Goal: Information Seeking & Learning: Learn about a topic

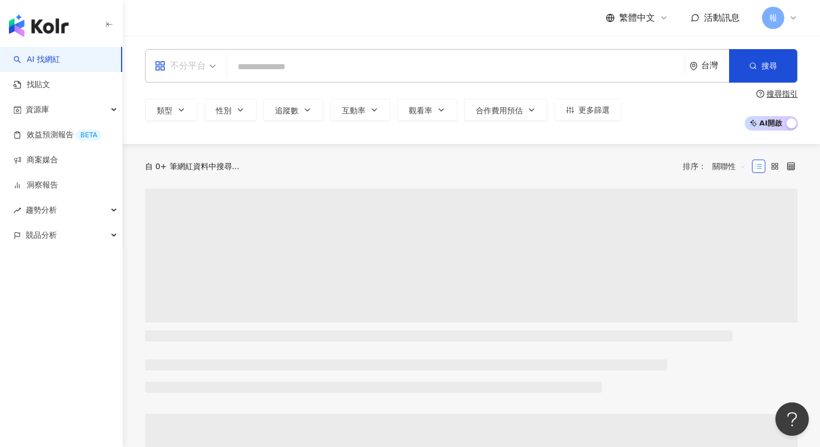
click at [211, 74] on span "不分平台" at bounding box center [185, 66] width 61 height 18
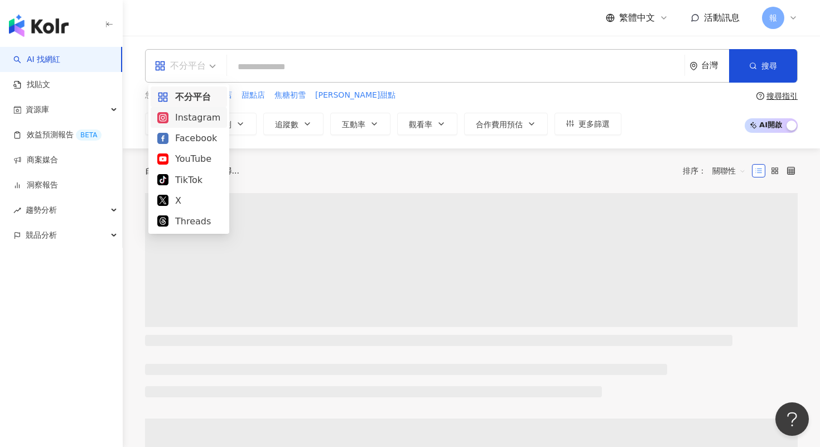
click at [206, 121] on div "Instagram" at bounding box center [188, 117] width 63 height 14
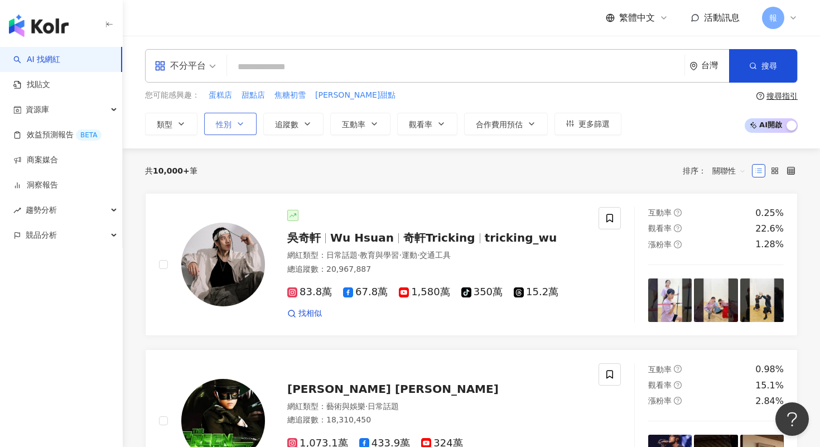
click at [238, 122] on icon "button" at bounding box center [240, 123] width 9 height 9
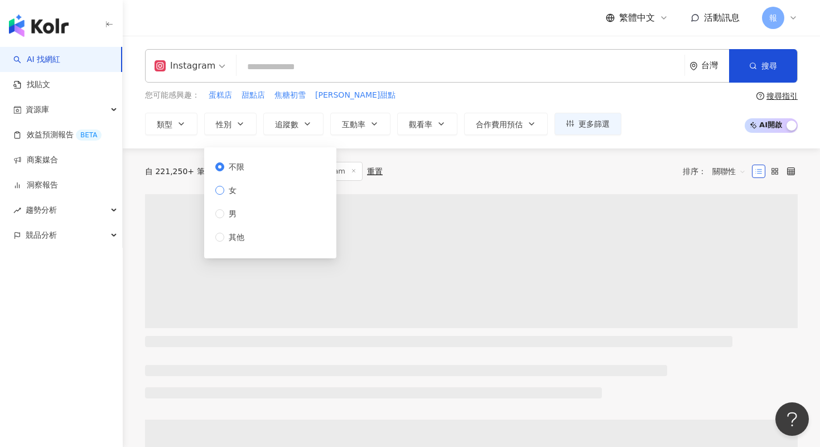
click at [246, 189] on label "女" at bounding box center [231, 190] width 33 height 12
click at [287, 69] on input "search" at bounding box center [460, 66] width 439 height 21
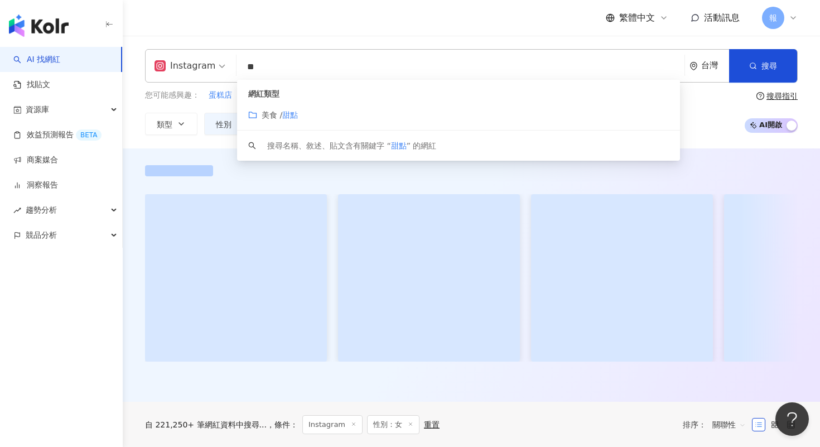
type input "*"
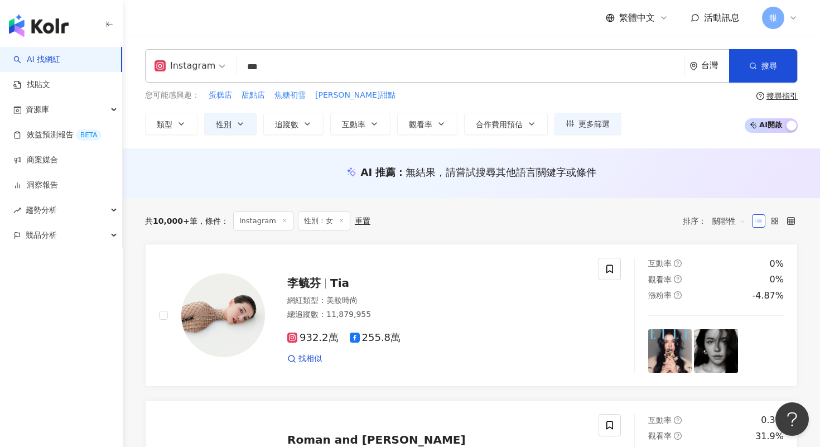
type input "***"
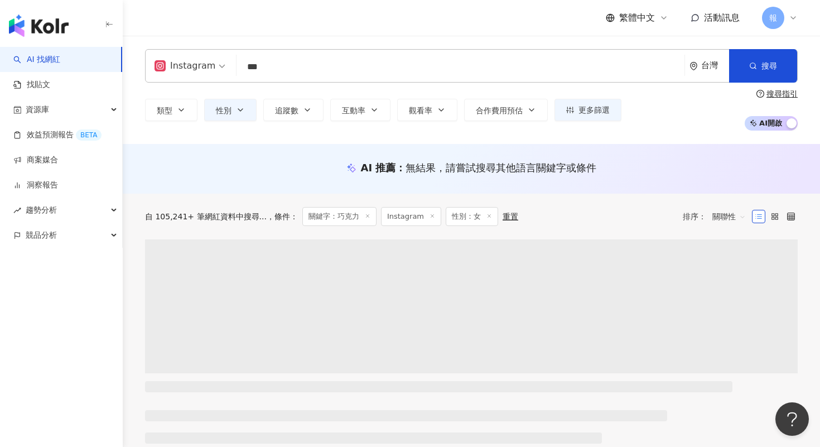
click at [194, 152] on div "AI 推薦 ： 無結果，請嘗試搜尋其他語言關鍵字或條件" at bounding box center [472, 169] width 698 height 50
click at [295, 115] on button "追蹤數" at bounding box center [293, 110] width 60 height 22
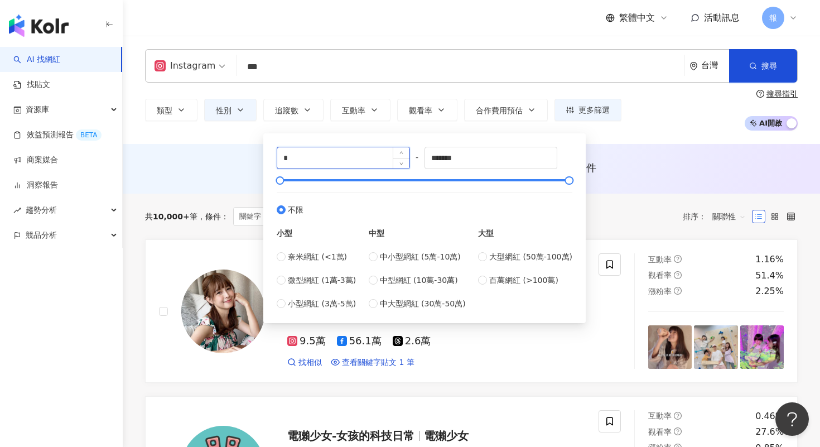
click at [298, 165] on input "*" at bounding box center [343, 157] width 132 height 21
type input "*****"
click at [632, 141] on div "Instagram *** 台灣 搜尋 1f03ee41-53b3-4bba-9cae-17c2f01ad2b0 d3a1d83f-099f-4fb7-aa3…" at bounding box center [472, 90] width 698 height 108
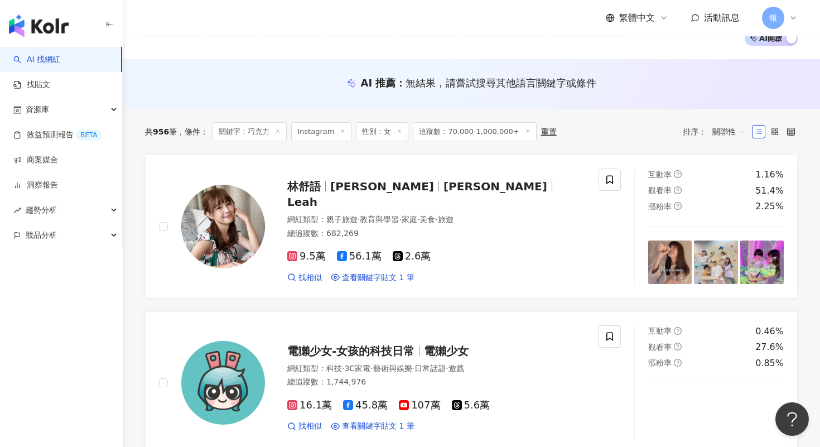
scroll to position [103, 0]
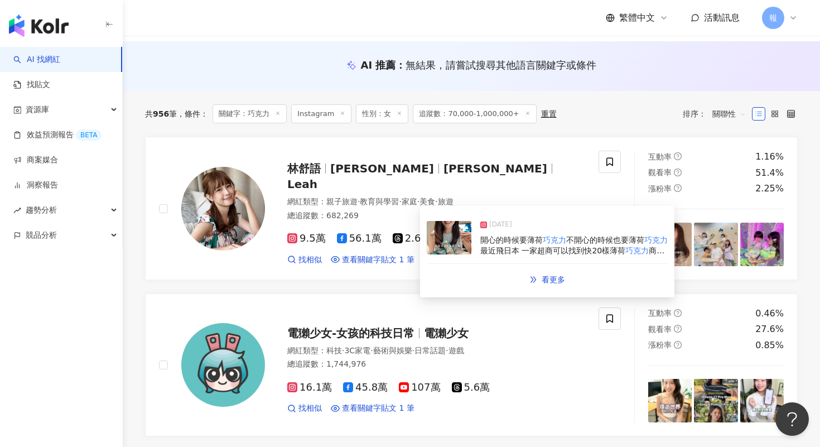
click at [457, 239] on img at bounding box center [449, 237] width 45 height 33
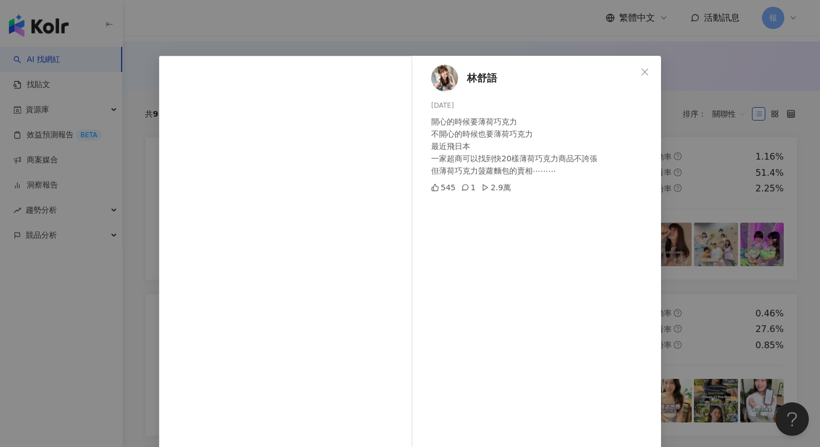
scroll to position [54, 0]
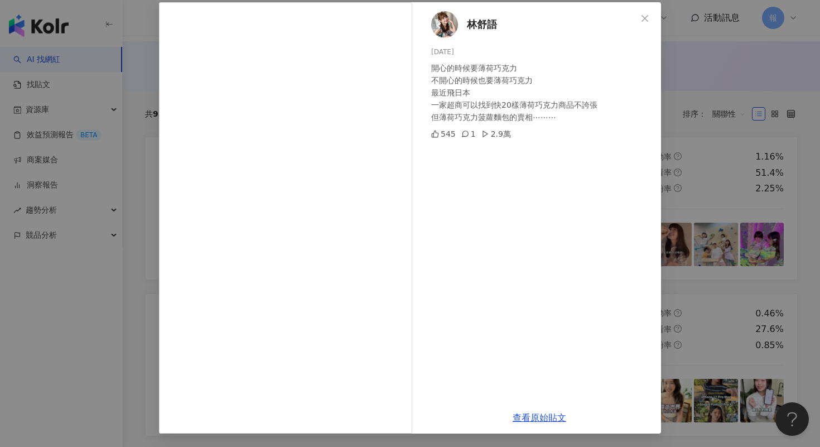
click at [750, 193] on div "林舒語 [DATE] 開心的時候要薄荷巧克力 不開心的時候也要薄荷巧克力 最近飛日本 一家超商可以找到快20樣薄荷巧克力商品不誇張 但薄荷巧克力菠蘿麵包的賣相…" at bounding box center [410, 223] width 820 height 447
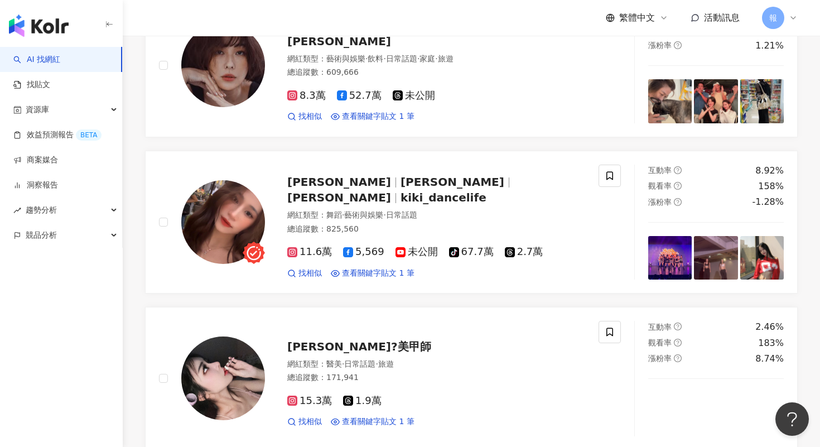
scroll to position [1083, 0]
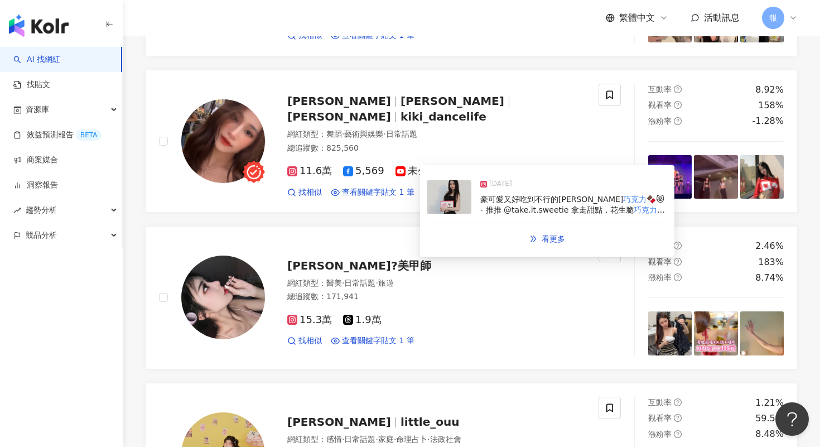
click at [449, 200] on img at bounding box center [449, 196] width 45 height 33
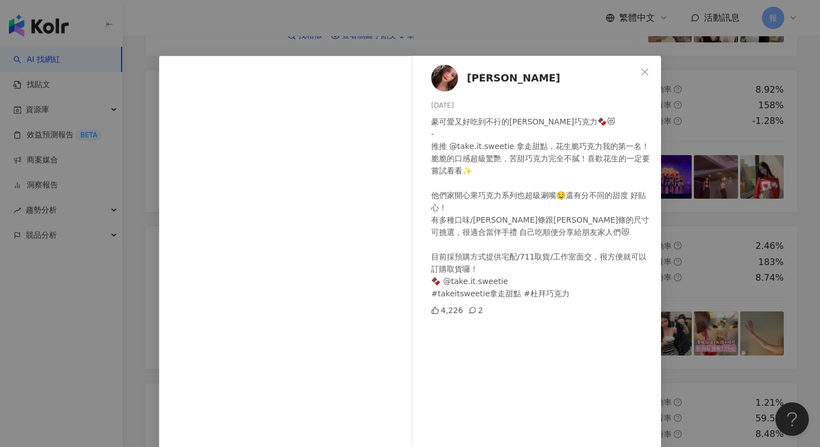
scroll to position [49, 0]
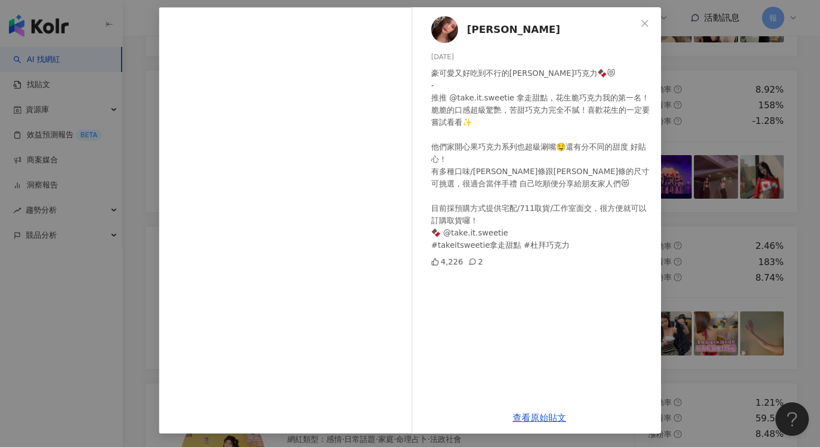
click at [727, 261] on div "[PERSON_NAME] [DATE] 豪可愛又好吃到不行的[PERSON_NAME]巧克力🍫😻 - 推推 @take.it.sweetie 拿走甜點，花生…" at bounding box center [410, 223] width 820 height 447
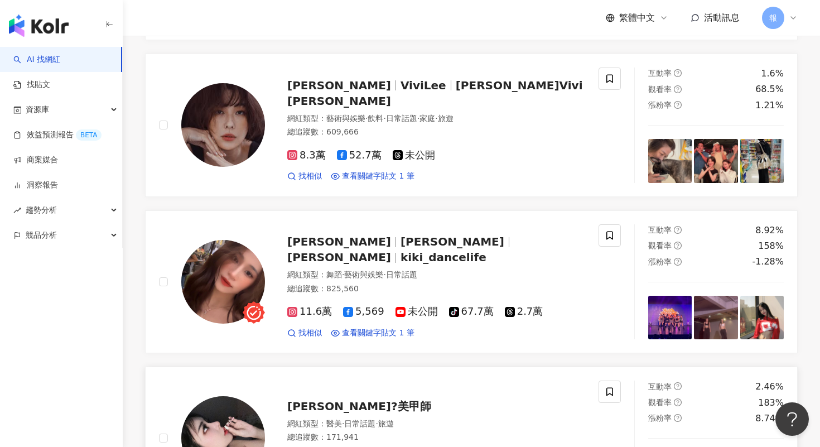
scroll to position [880, 0]
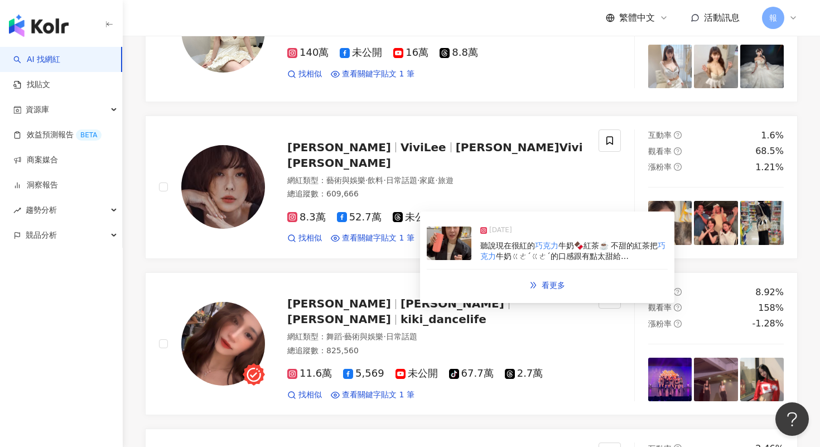
click at [459, 242] on img at bounding box center [449, 243] width 45 height 33
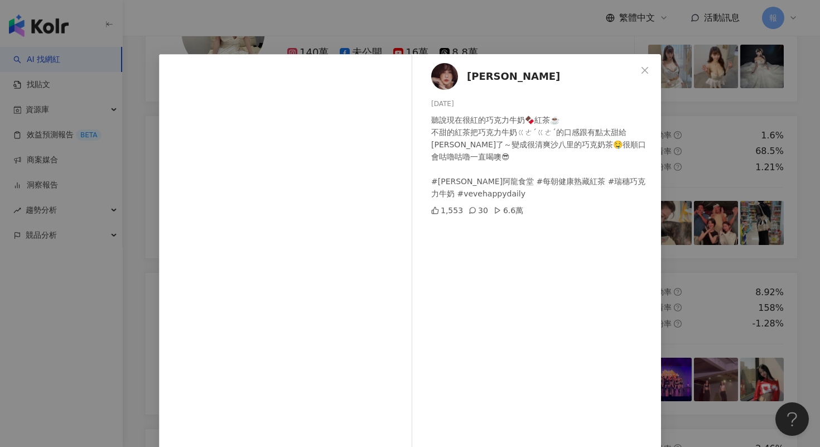
scroll to position [54, 0]
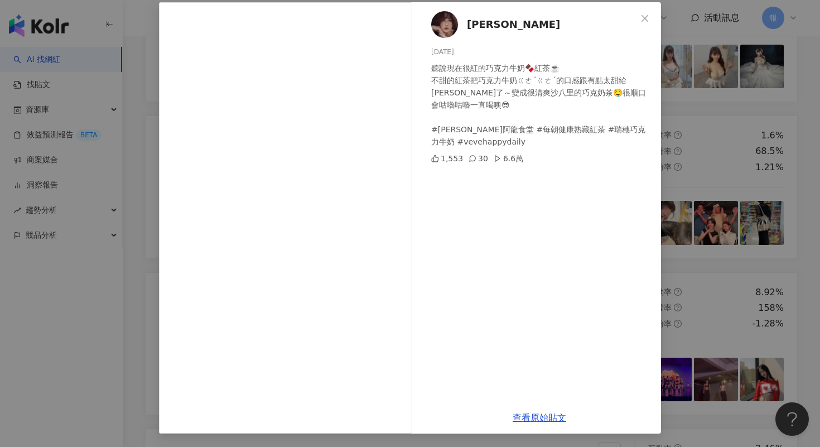
click at [724, 228] on div "[PERSON_NAME][DATE] 聽說現在很紅的巧克力牛奶🍫紅茶☕️ 不甜的紅茶把巧克力牛奶ㄍㄜˊㄍㄜˊ的口感跟有點太甜給[PERSON_NAME]了～…" at bounding box center [410, 223] width 820 height 447
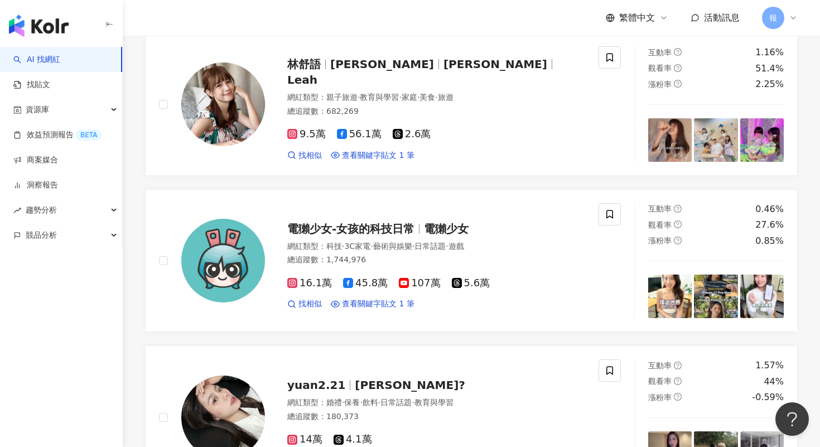
scroll to position [0, 0]
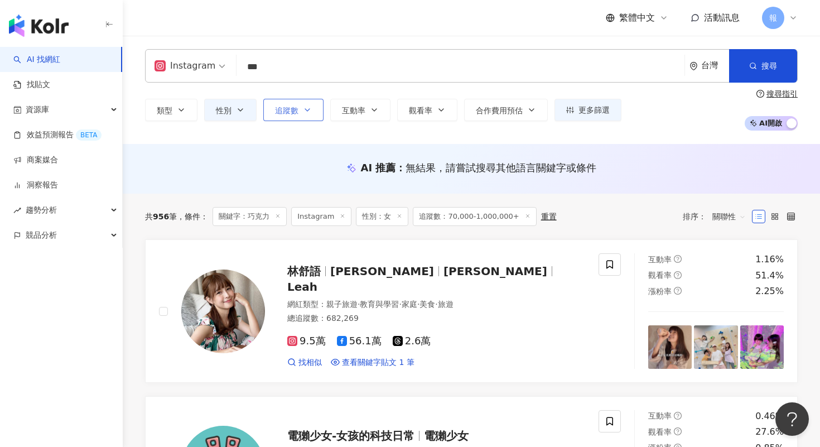
click at [293, 102] on button "追蹤數" at bounding box center [293, 110] width 60 height 22
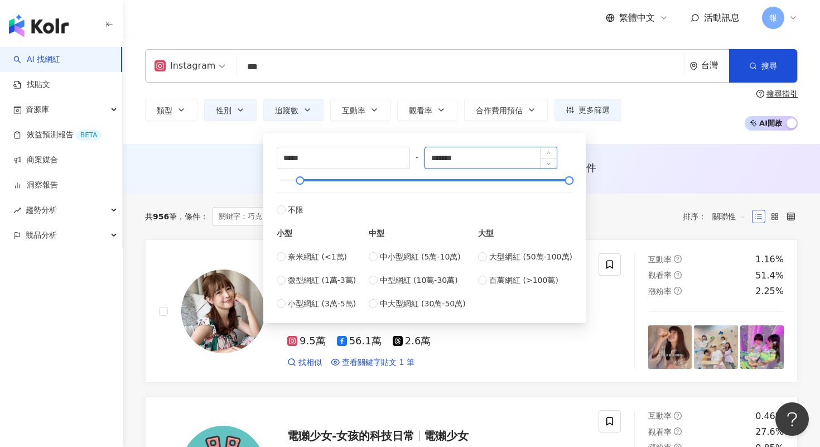
click at [455, 154] on input "*******" at bounding box center [491, 157] width 132 height 21
type input "*"
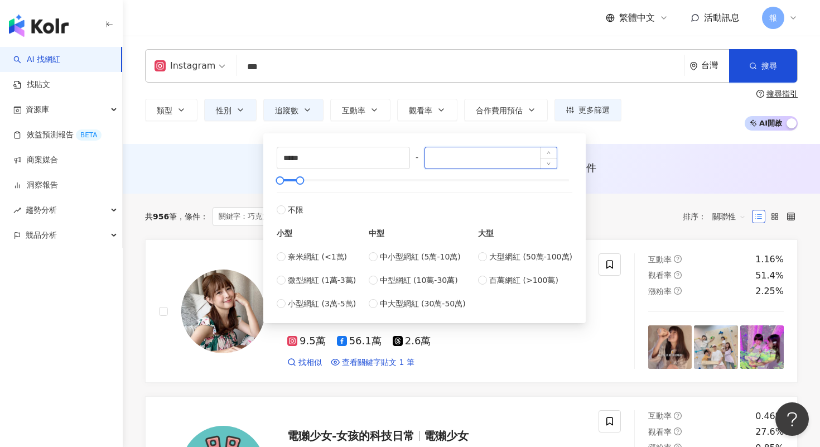
type input "*"
type input "******"
click at [646, 205] on div "共 956 筆 條件 ： 關鍵字：巧克力 Instagram 性別：女 追蹤數：70,000-1,000,000+ 重置 排序： 關聯性" at bounding box center [471, 217] width 653 height 46
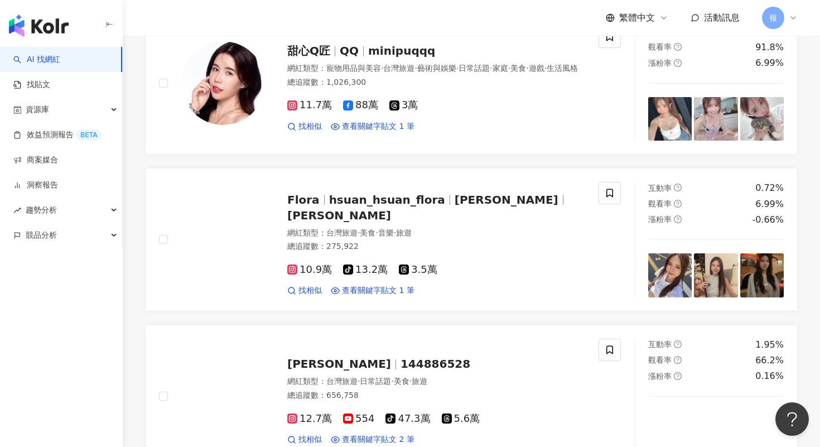
scroll to position [1180, 0]
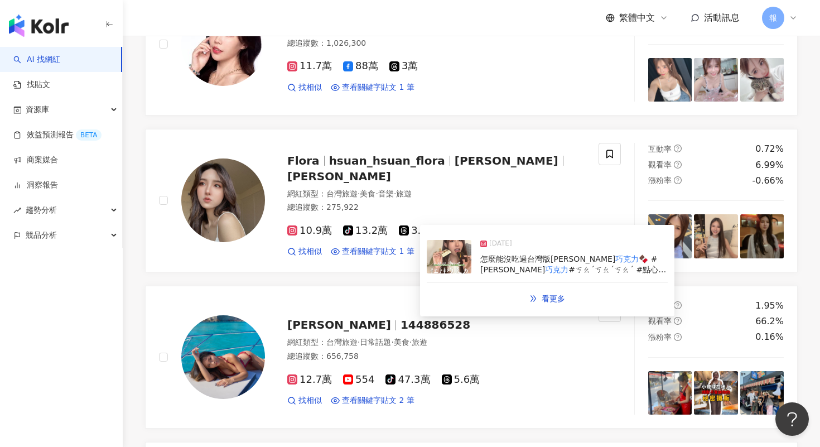
click at [442, 266] on img at bounding box center [449, 256] width 45 height 33
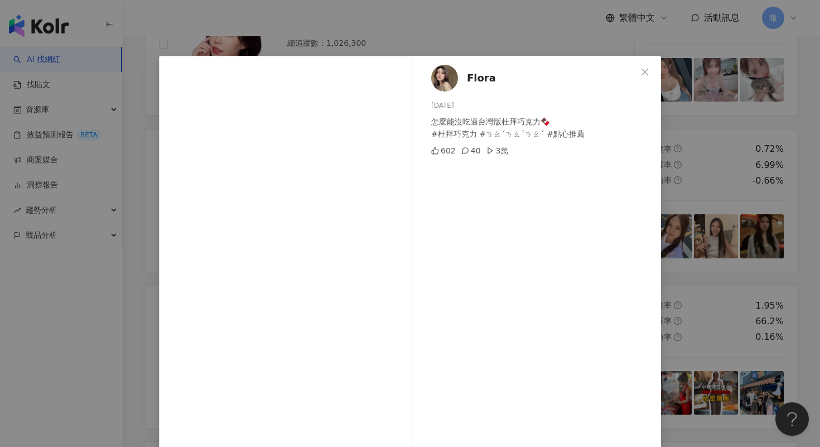
scroll to position [54, 0]
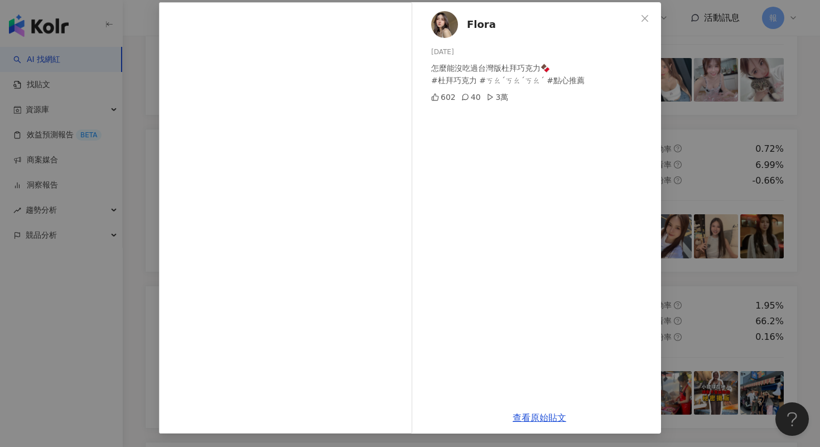
click at [740, 230] on div "Flora [DATE] 怎麼能沒吃過台灣版杜拜巧克力🍫 #杜拜巧克力 #ㄎㄠˊㄎㄠˊㄎㄠˊ #點心推薦 602 40 3萬 查看原始貼文" at bounding box center [410, 223] width 820 height 447
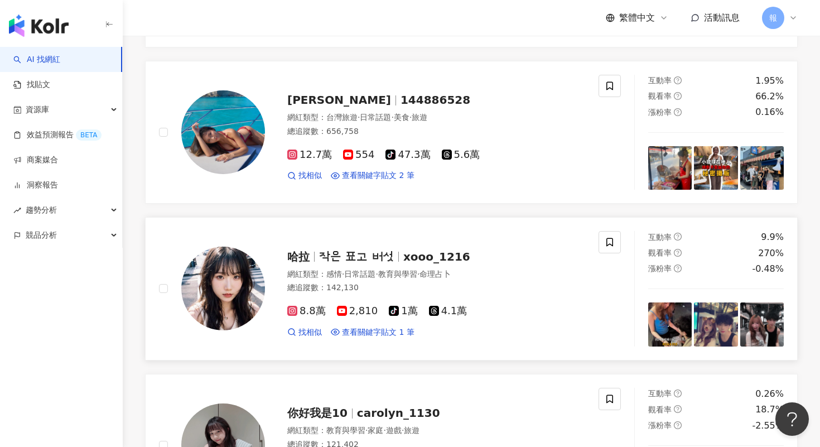
scroll to position [1400, 0]
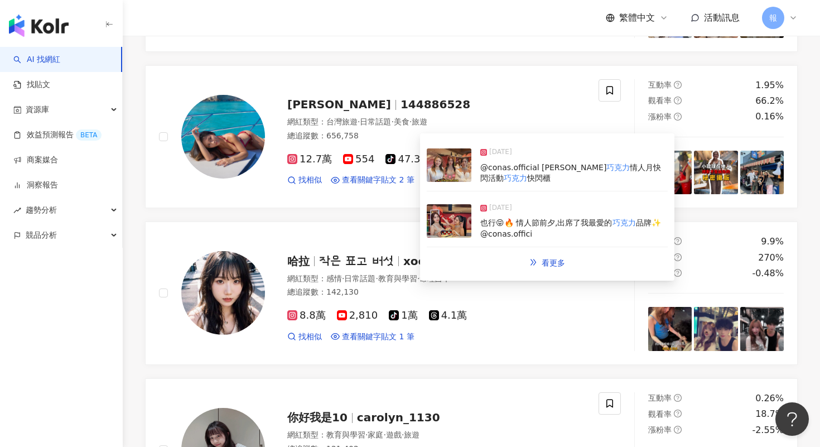
click at [448, 164] on img at bounding box center [449, 164] width 45 height 33
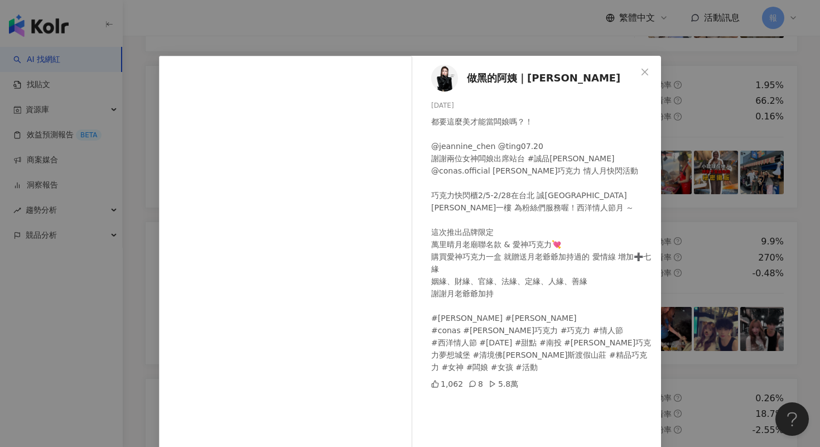
scroll to position [54, 0]
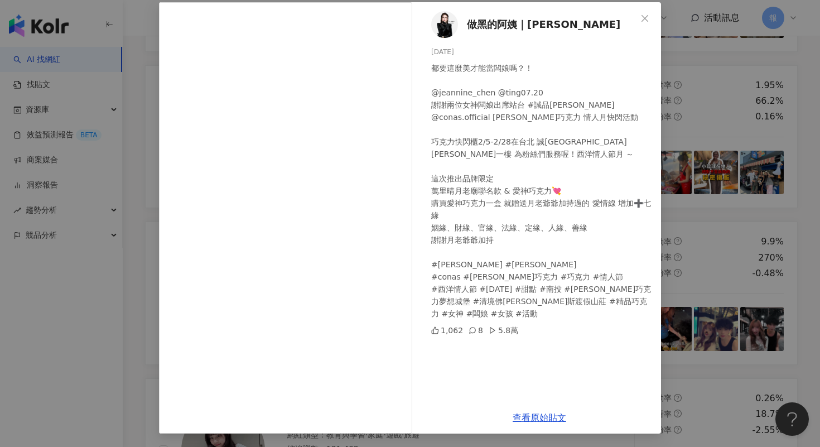
click at [719, 147] on div "做黑的阿姨｜[PERSON_NAME][DATE] 都要這麼美才能當闆娘嗎？！ @jeannine_chen @ting07.20 謝謝兩位女神闆娘出席站台 …" at bounding box center [410, 223] width 820 height 447
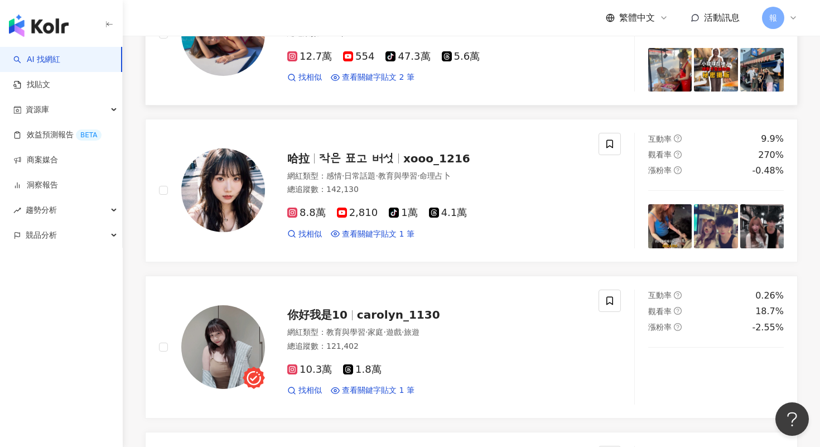
scroll to position [1596, 0]
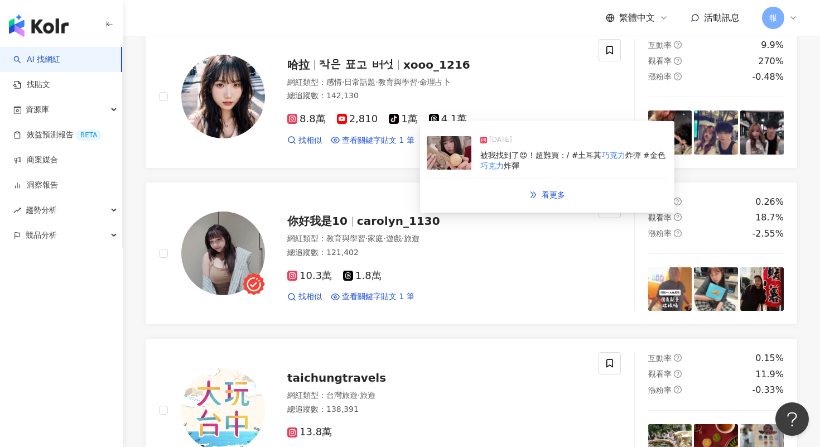
click at [462, 157] on img at bounding box center [449, 152] width 45 height 33
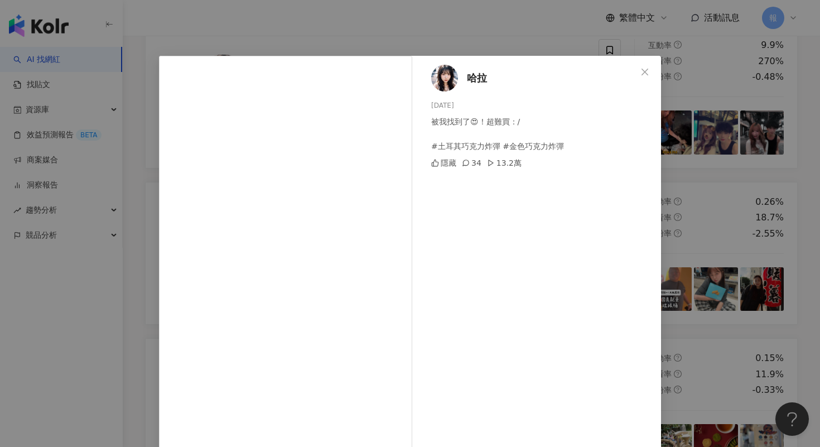
scroll to position [40, 0]
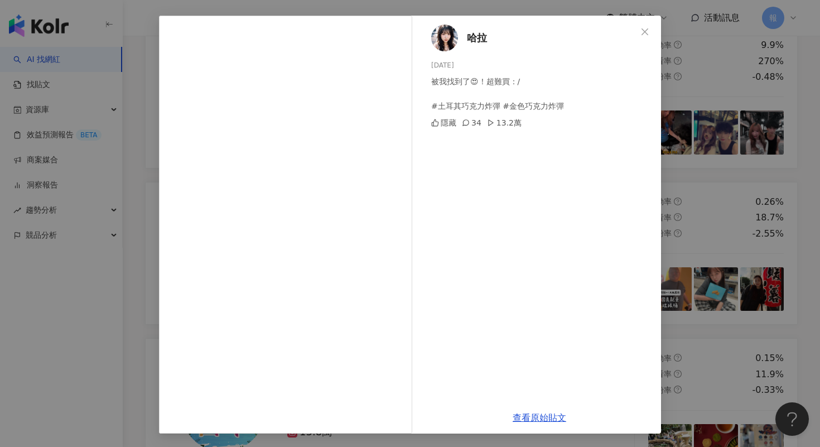
click at [718, 224] on div "[PERSON_NAME]拉 [DATE] 被我找到了😍！超難買：/ #土耳其巧克力炸彈 #金色巧克力炸彈 隱藏 34 13.2萬 查看原始貼文" at bounding box center [410, 223] width 820 height 447
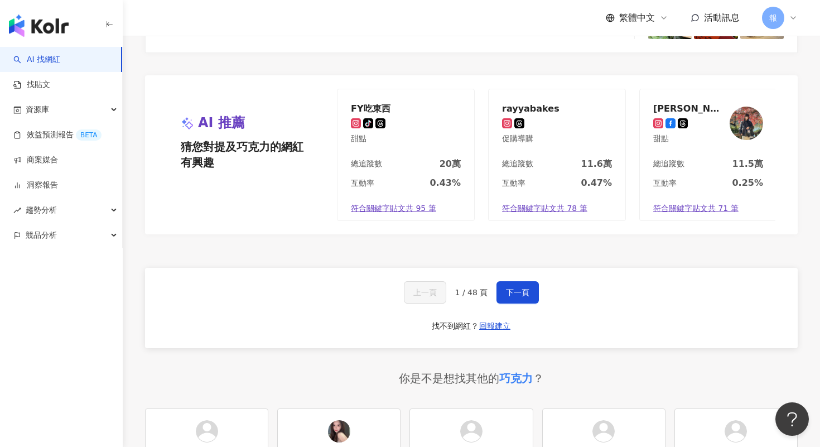
scroll to position [2099, 0]
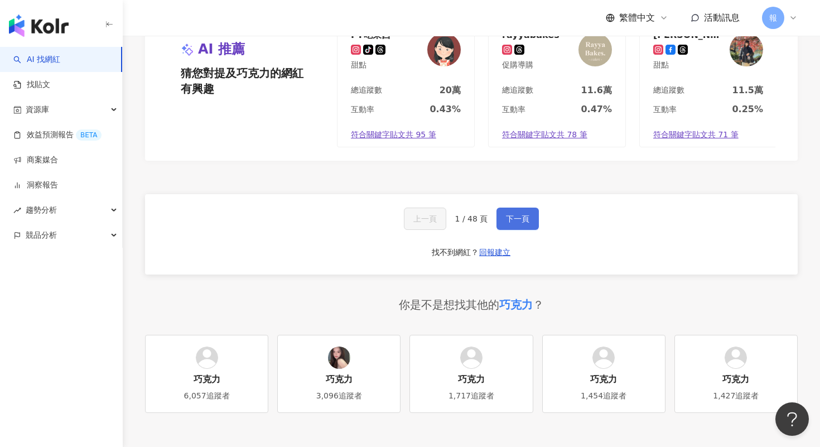
click at [512, 230] on button "下一頁" at bounding box center [518, 219] width 42 height 22
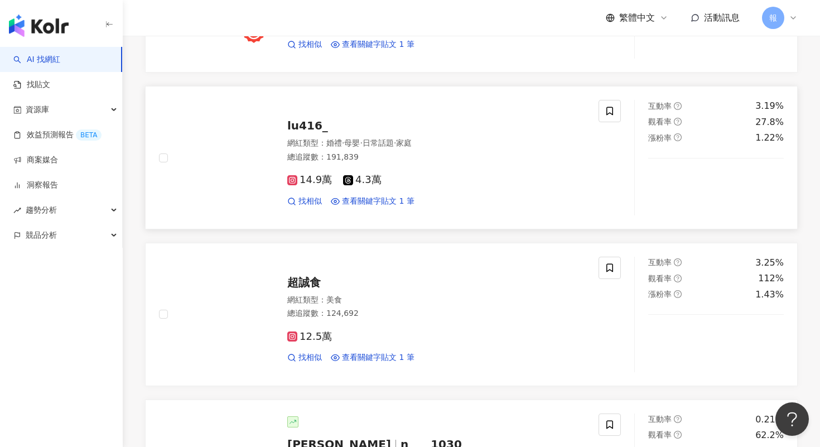
scroll to position [898, 0]
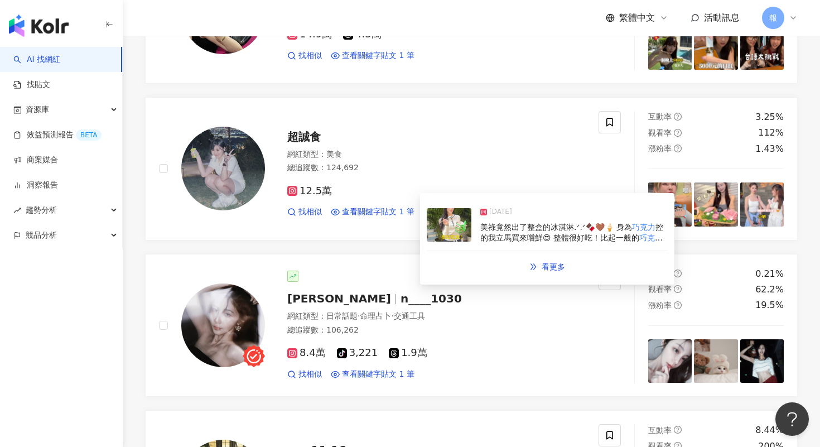
click at [441, 233] on img at bounding box center [449, 224] width 45 height 33
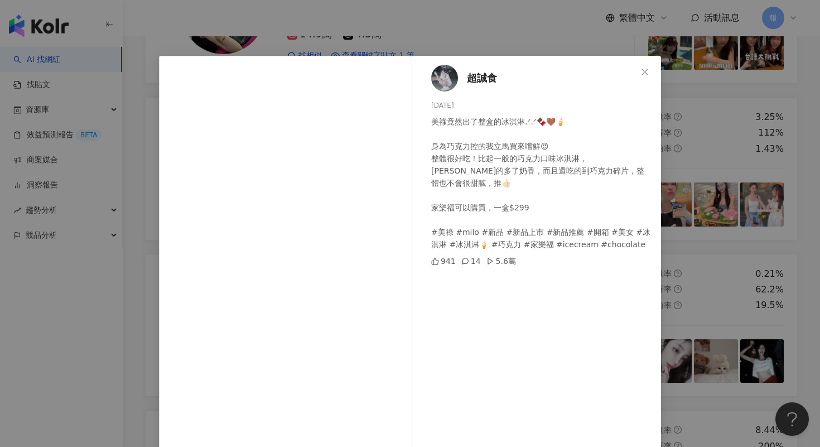
scroll to position [54, 0]
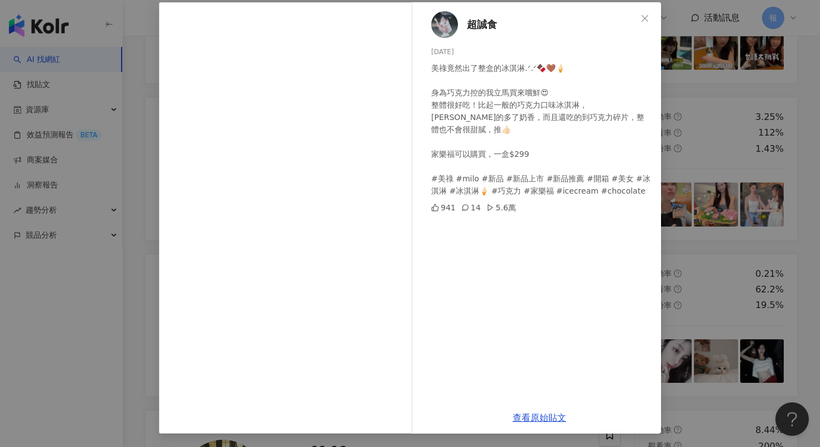
click at [729, 213] on div "超誠食 [DATE] 美祿竟然出了整盒的冰淇淋.ᐟ.ᐟ🍫🤎🍦 身為巧克力控的我立馬買來嚐鮮😍 整體很好吃！比起一般的巧克力口味冰淇淋，[PERSON_NAME…" at bounding box center [410, 223] width 820 height 447
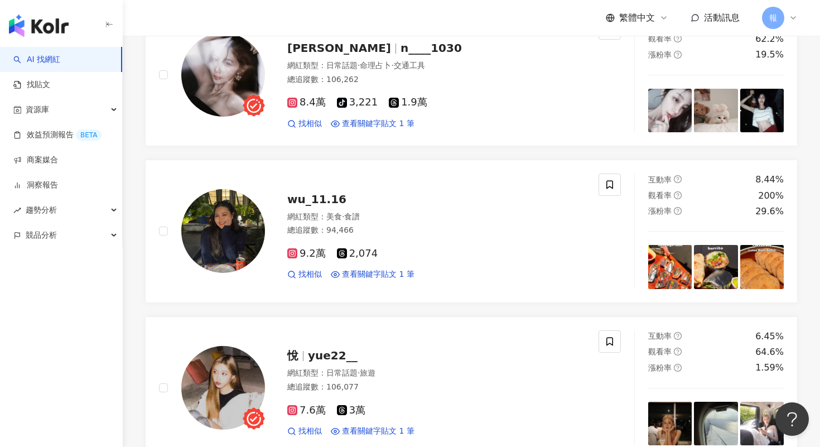
scroll to position [1246, 0]
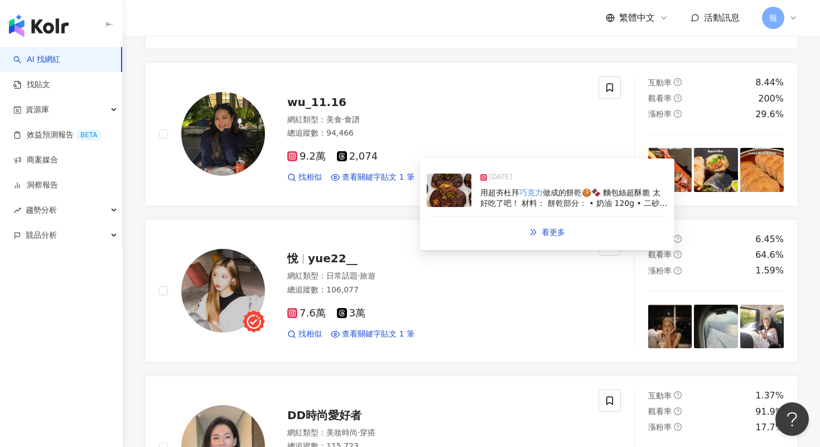
click at [444, 200] on img at bounding box center [449, 190] width 45 height 33
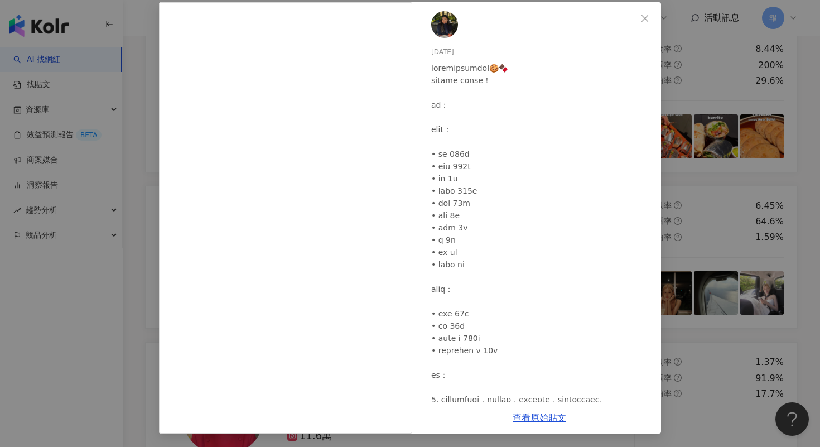
scroll to position [1301, 0]
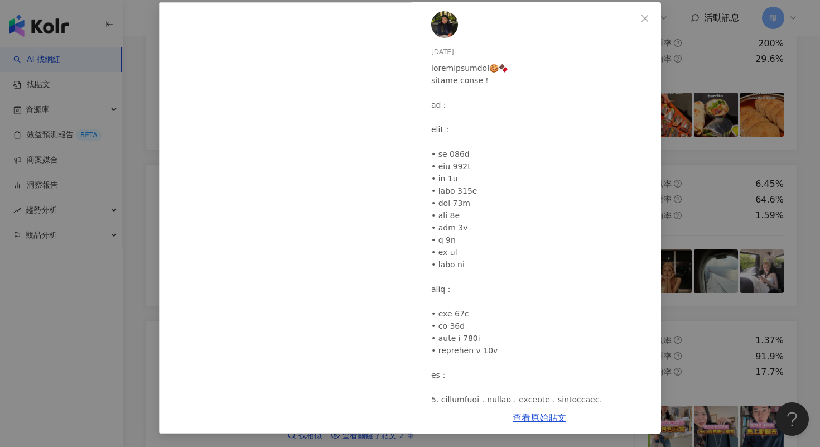
click at [680, 176] on div "[DATE] 1,238 19 8萬 查看原始貼文" at bounding box center [410, 223] width 820 height 447
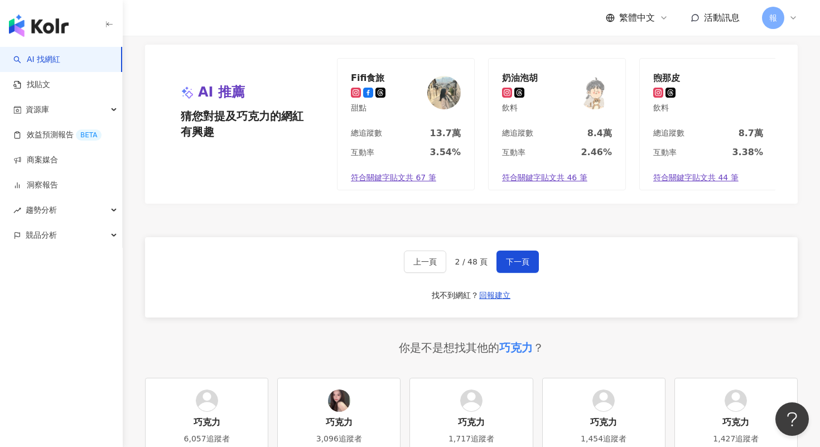
scroll to position [2098, 0]
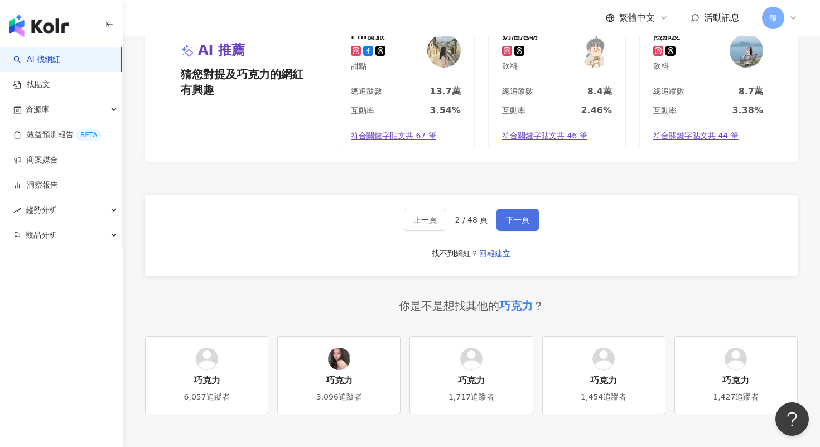
click at [511, 224] on span "下一頁" at bounding box center [517, 219] width 23 height 9
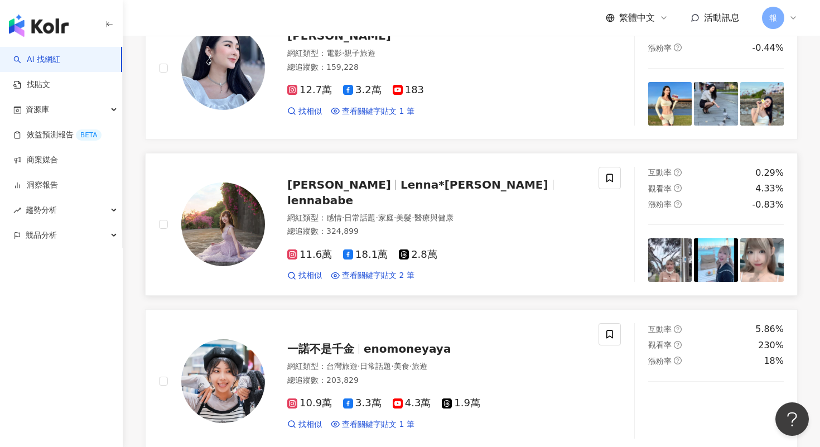
scroll to position [352, 0]
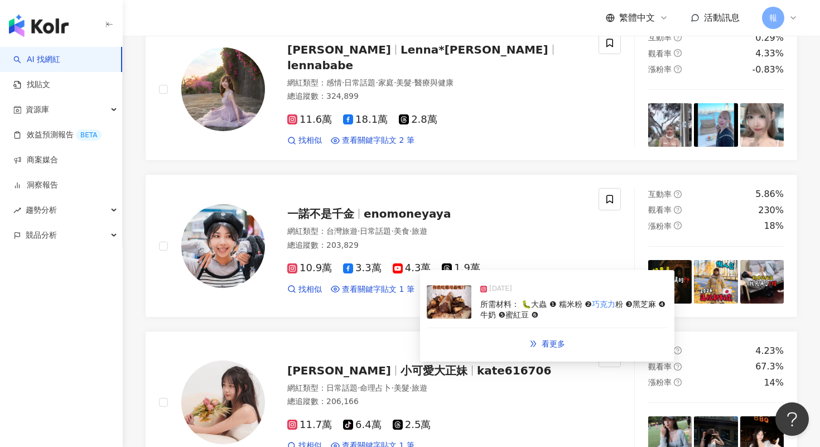
click at [458, 296] on img at bounding box center [449, 301] width 45 height 33
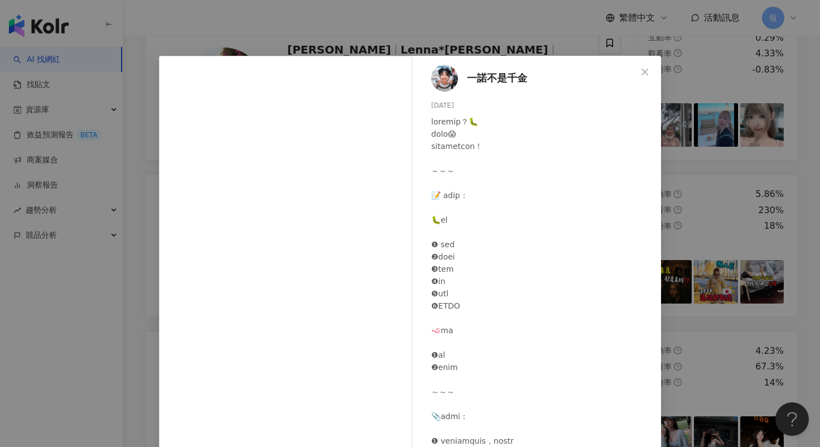
scroll to position [54, 0]
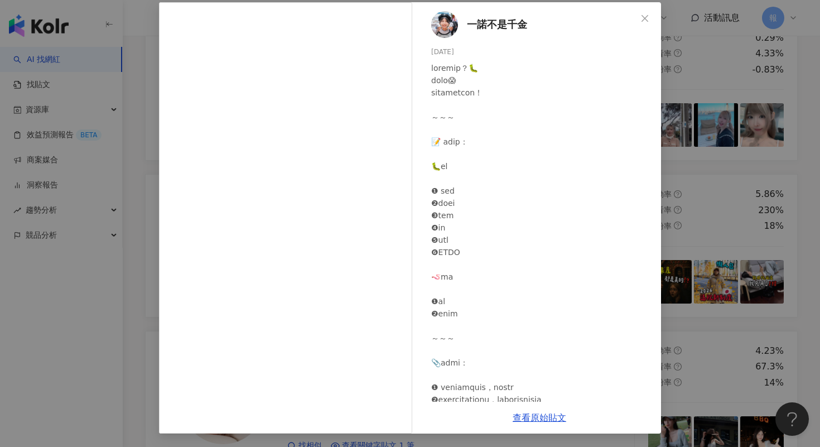
click at [697, 200] on div "一諾不是千金 [DATE] 1,105 6.1萬 查看原始貼文" at bounding box center [410, 223] width 820 height 447
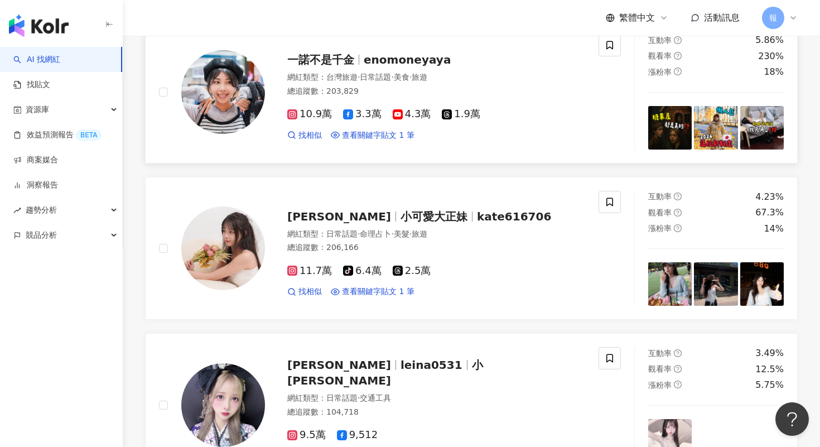
scroll to position [509, 0]
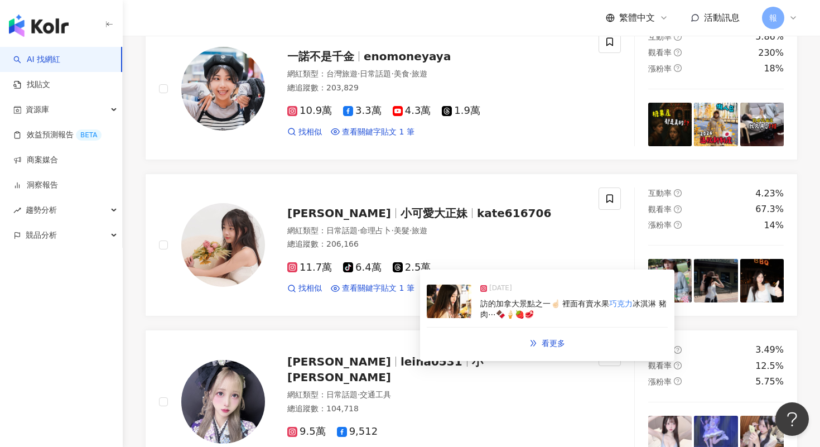
click at [445, 299] on img at bounding box center [449, 301] width 45 height 33
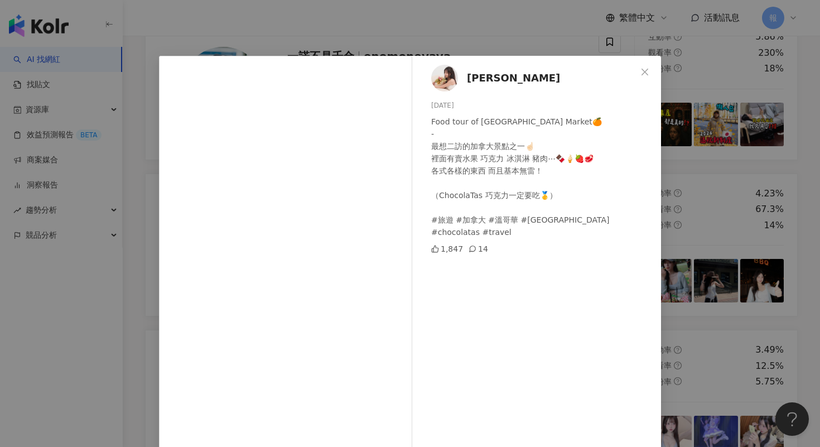
scroll to position [19, 0]
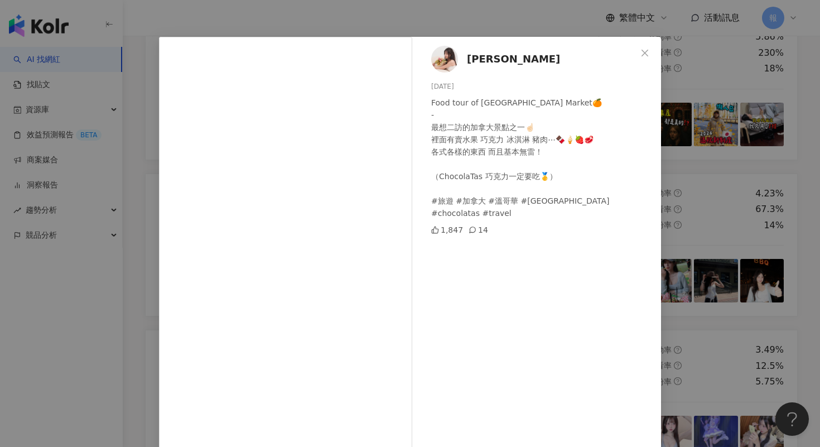
click at [720, 272] on div "[PERSON_NAME] [DATE] Food tour of [GEOGRAPHIC_DATA] Market🍊 - 最想二訪的加拿大景點之一☝🏻 裡面…" at bounding box center [410, 223] width 820 height 447
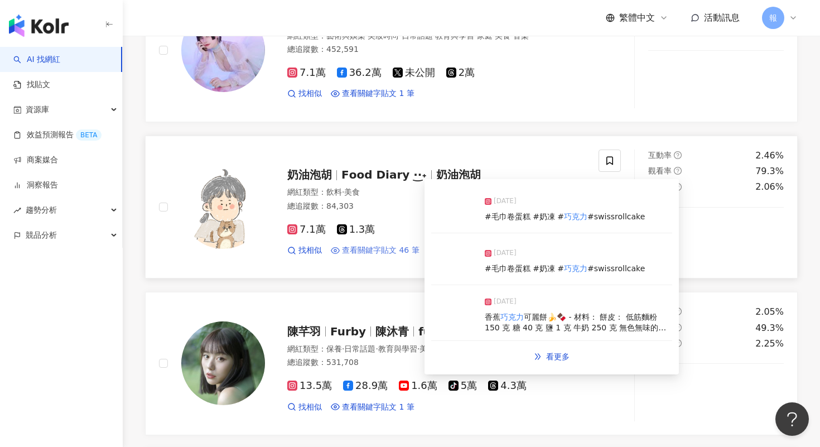
scroll to position [1445, 0]
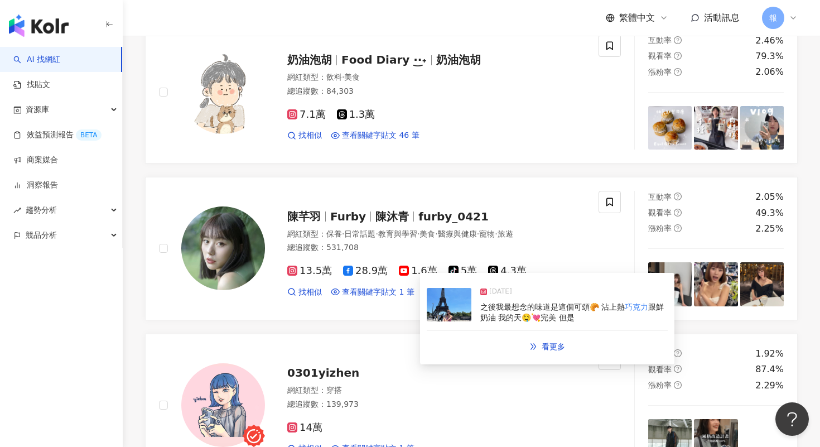
click at [426, 310] on div "[DATE] 之後我最想念的味道是這個可頌🥐 沾上熱 巧克力 跟鮮奶油 我的天🤤💘完美 但是 看更多" at bounding box center [547, 319] width 254 height 92
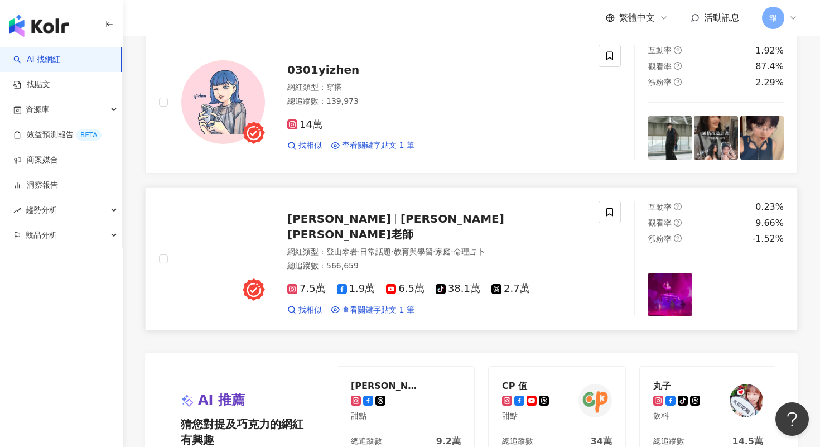
scroll to position [1902, 0]
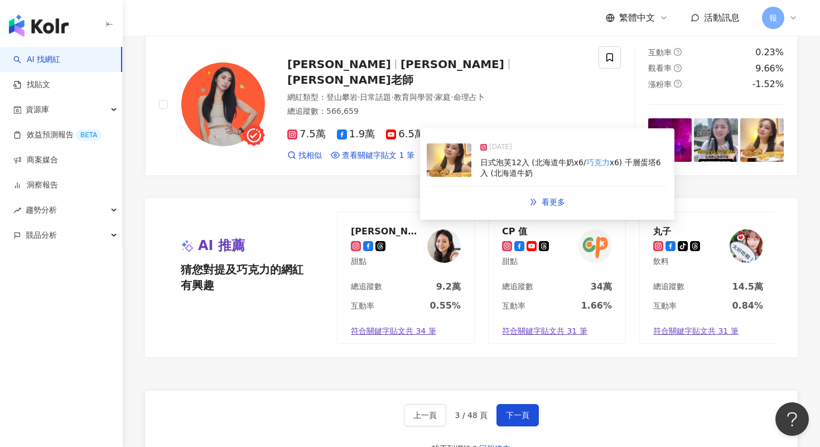
click at [451, 169] on img at bounding box center [449, 159] width 45 height 33
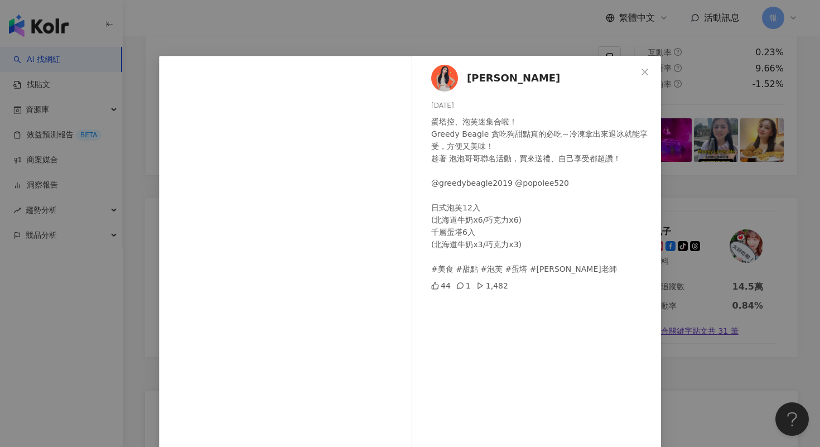
scroll to position [54, 0]
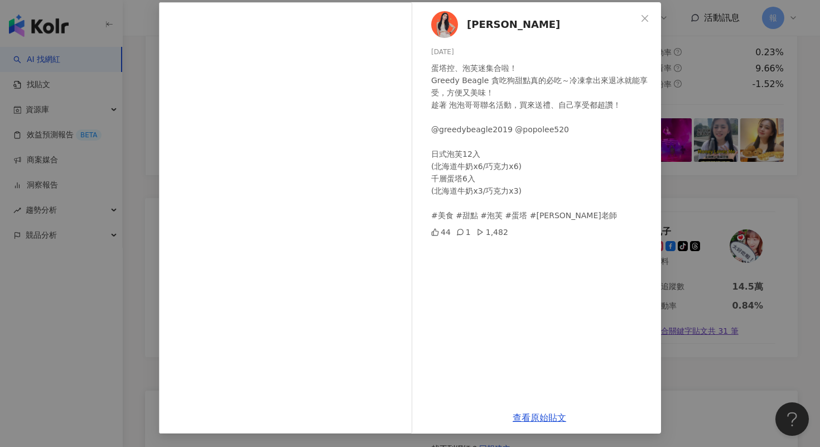
click at [732, 223] on div "[PERSON_NAME] [DATE] 蛋塔控、泡芙迷集合啦！ Greedy Beagle 貪吃狗甜點真的必吃～冷凍拿出來退冰就能享受，方便又美味！ 趁著 …" at bounding box center [410, 223] width 820 height 447
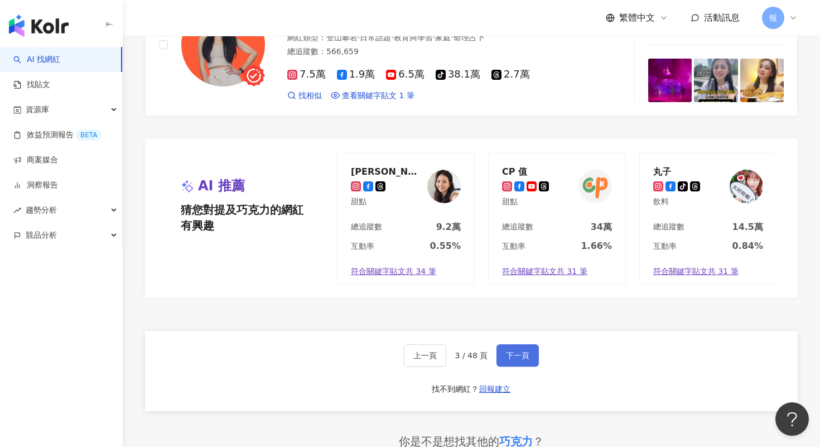
click at [512, 360] on span "下一頁" at bounding box center [517, 355] width 23 height 9
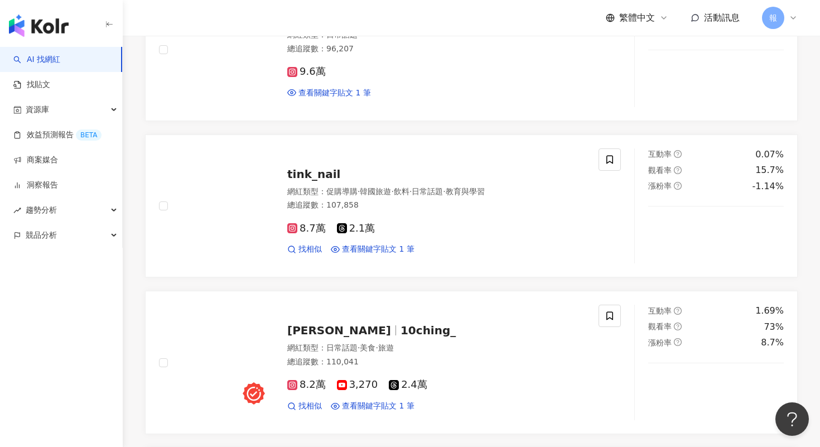
scroll to position [681, 0]
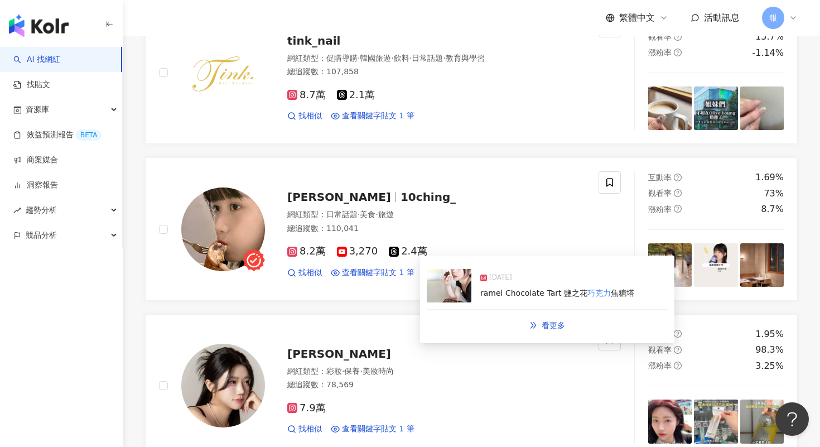
click at [462, 294] on img at bounding box center [449, 285] width 45 height 33
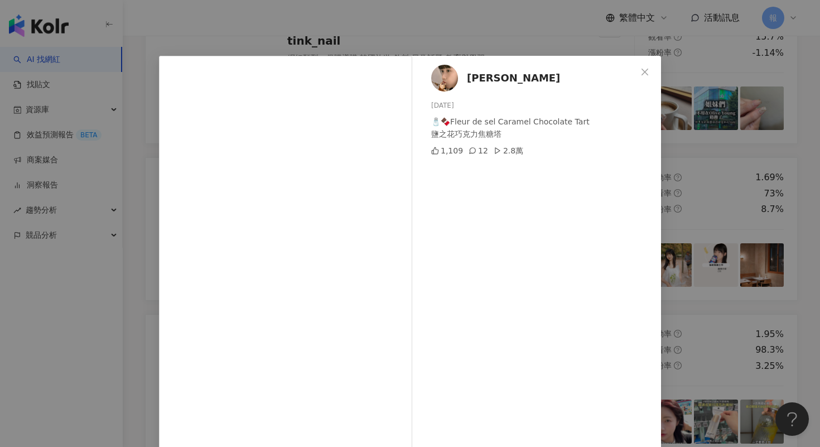
scroll to position [54, 0]
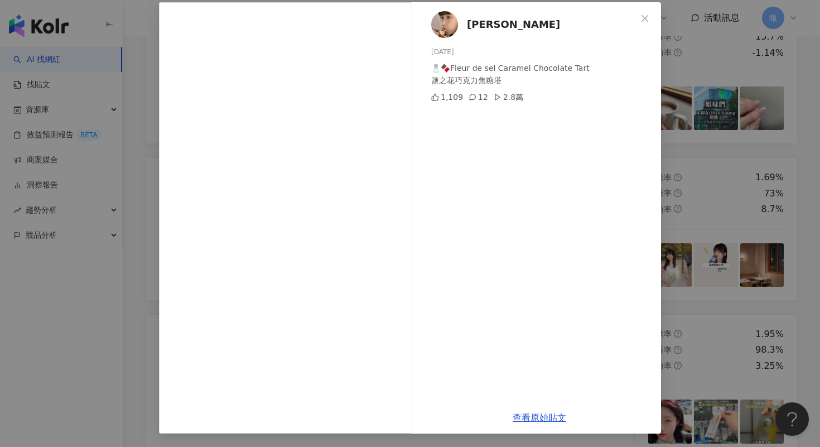
click at [694, 168] on div "石靜 [DATE] 🧂🍫Fleur de sel Caramel Chocolate Tart 鹽之花巧克力焦糖塔 1,109 12 2.8萬 查看原始貼文" at bounding box center [410, 223] width 820 height 447
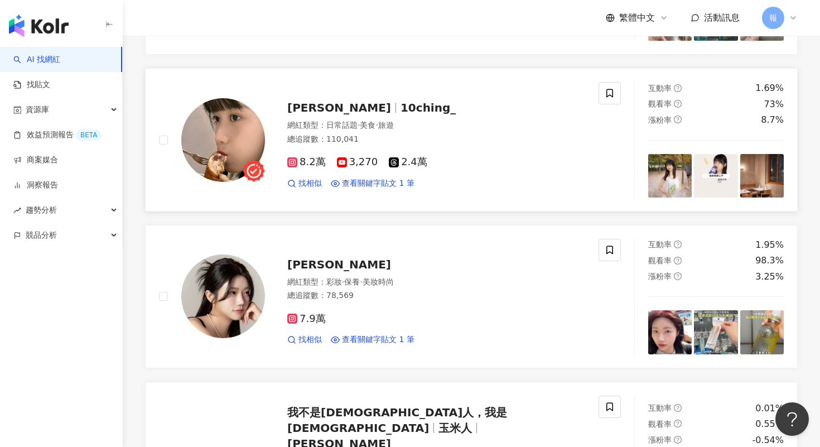
scroll to position [855, 0]
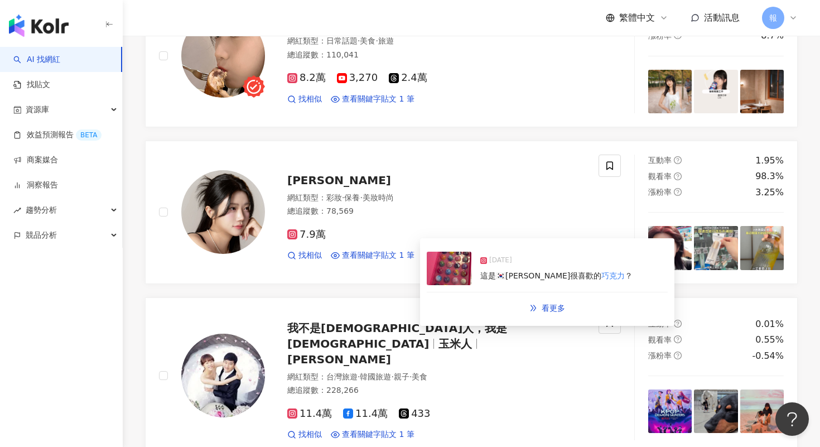
click at [454, 276] on img at bounding box center [449, 268] width 45 height 33
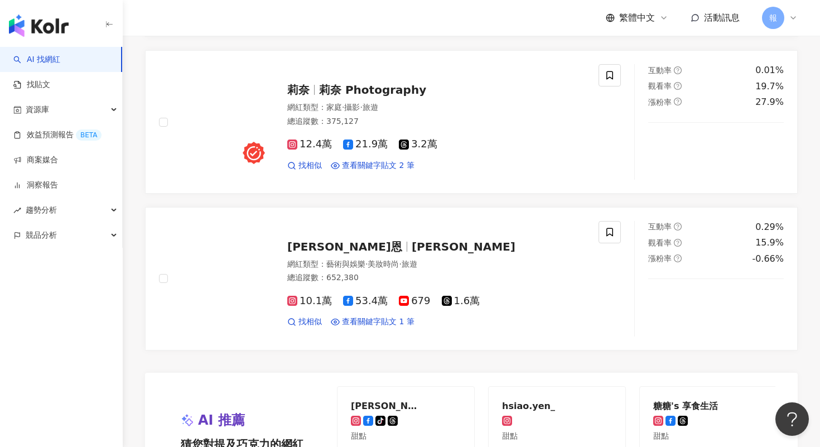
scroll to position [1743, 0]
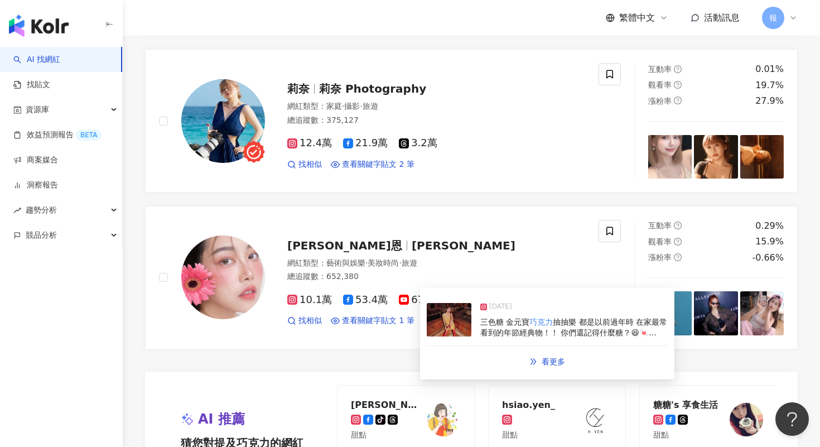
click at [442, 330] on img at bounding box center [449, 319] width 45 height 33
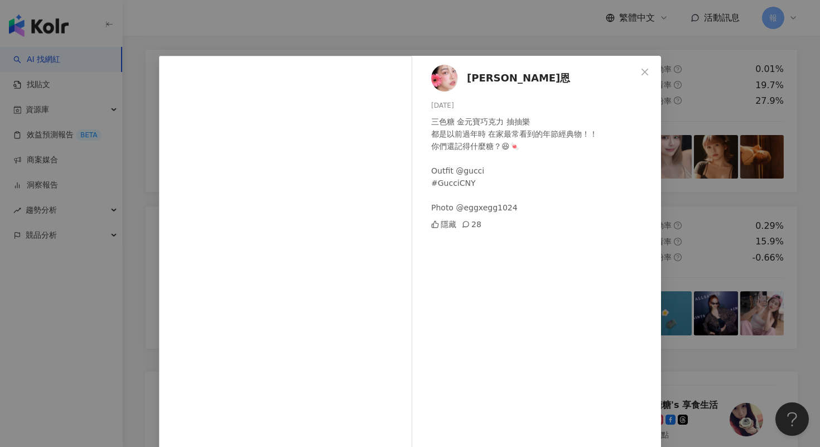
click at [683, 231] on div "[PERSON_NAME]恩 [DATE] 三色糖 金元寶巧克力 抽抽樂 都是以前過年時 在家最常看到的年節經典物！！ 你們還記得什麼糖？😆🍬 Outfit …" at bounding box center [410, 223] width 820 height 447
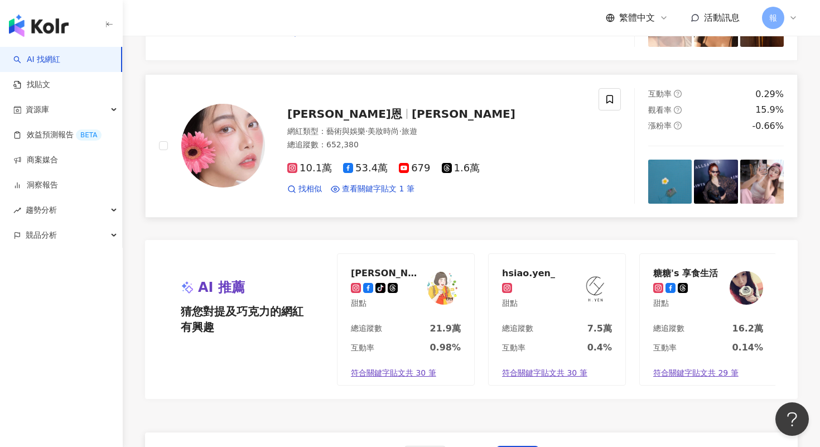
scroll to position [2129, 0]
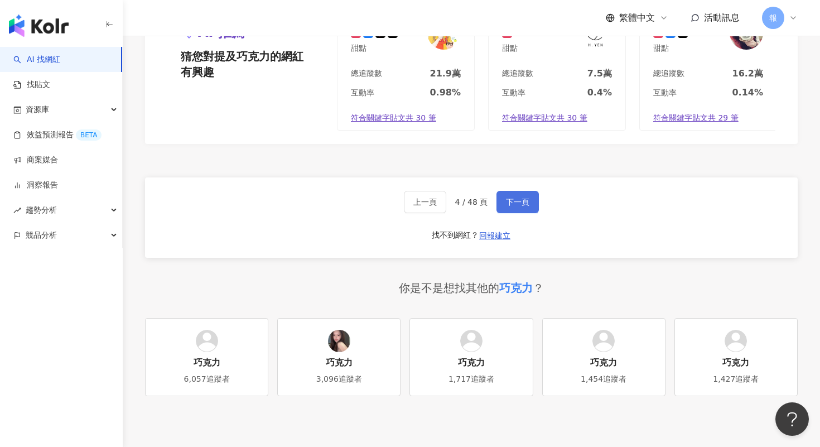
click at [503, 213] on button "下一頁" at bounding box center [518, 202] width 42 height 22
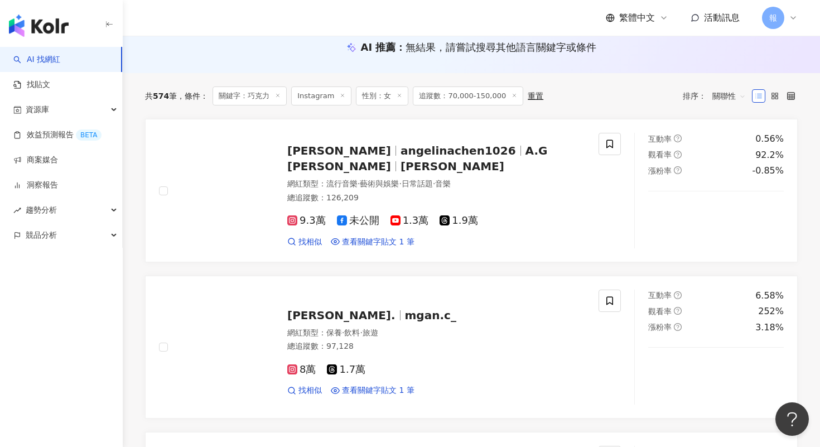
scroll to position [129, 0]
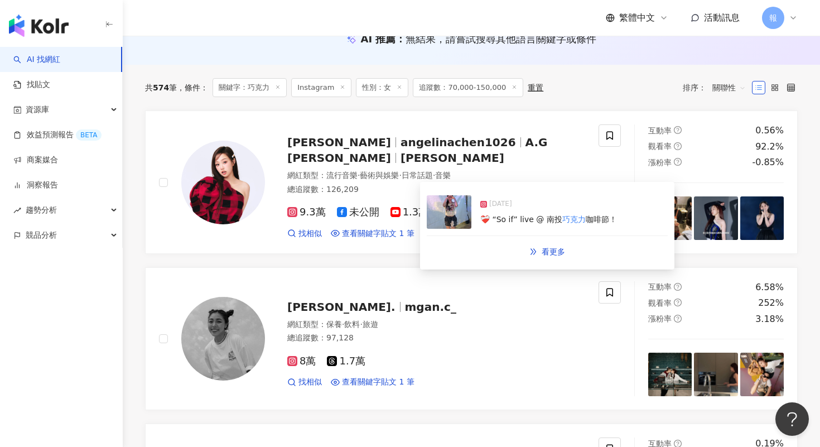
click at [444, 221] on img at bounding box center [449, 211] width 45 height 33
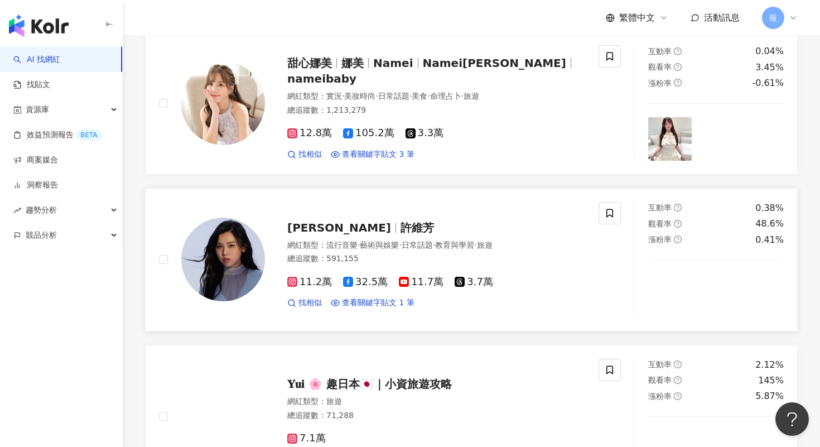
scroll to position [650, 0]
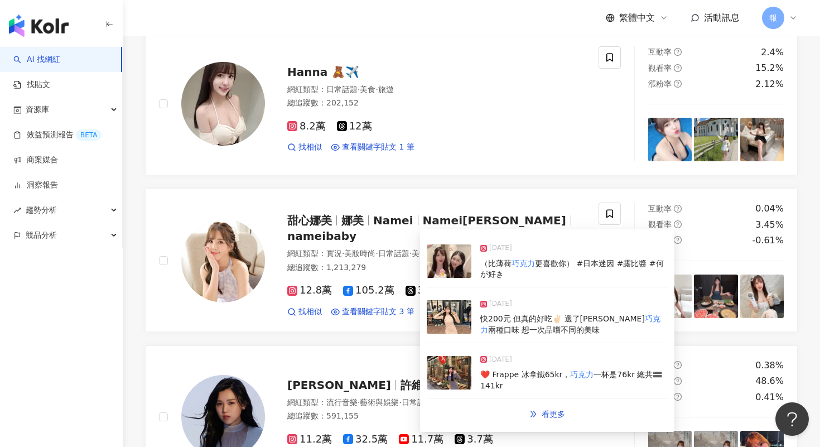
click at [453, 269] on img at bounding box center [449, 260] width 45 height 33
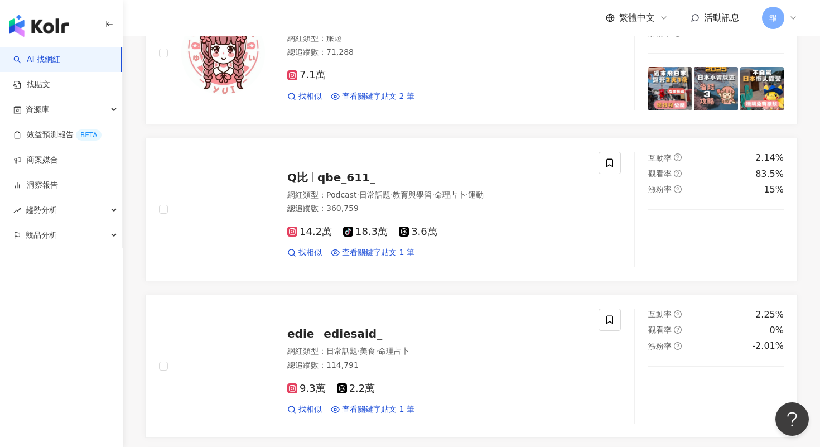
scroll to position [1182, 0]
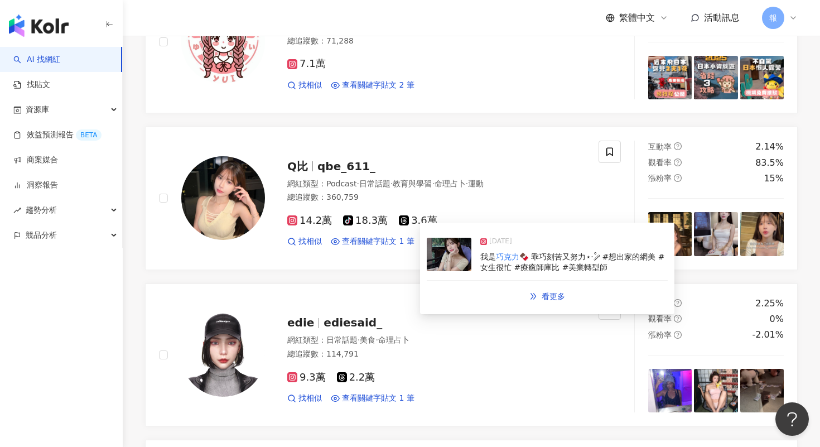
click at [452, 261] on img at bounding box center [449, 254] width 45 height 33
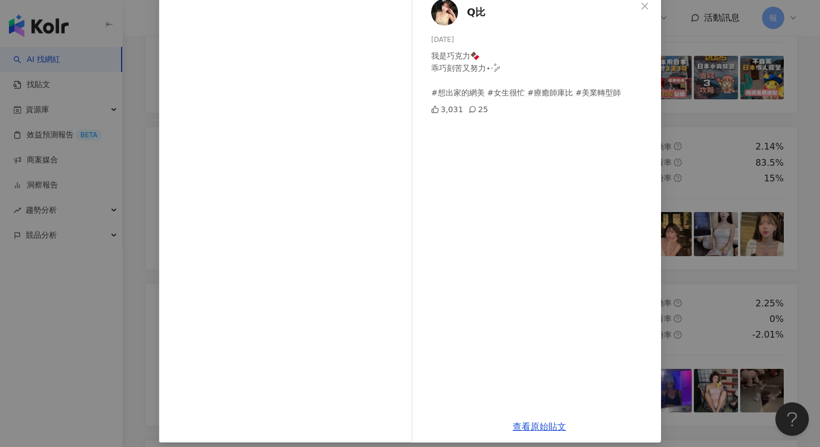
scroll to position [75, 0]
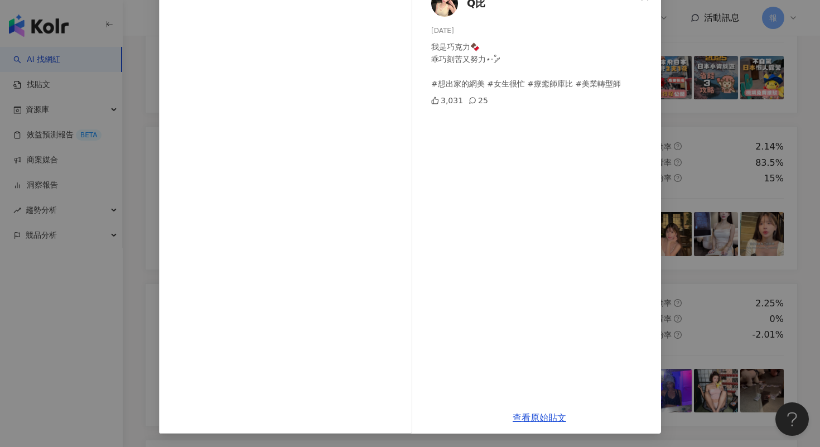
click at [720, 258] on div "Q比 [DATE] 我是巧克力🍫 乖巧刻苦又努力⋆·˚ ༘ #想出家的網美 #女生很忙 #療癒師庫比 #美業轉型師 3,031 25 查看原始貼文" at bounding box center [410, 223] width 820 height 447
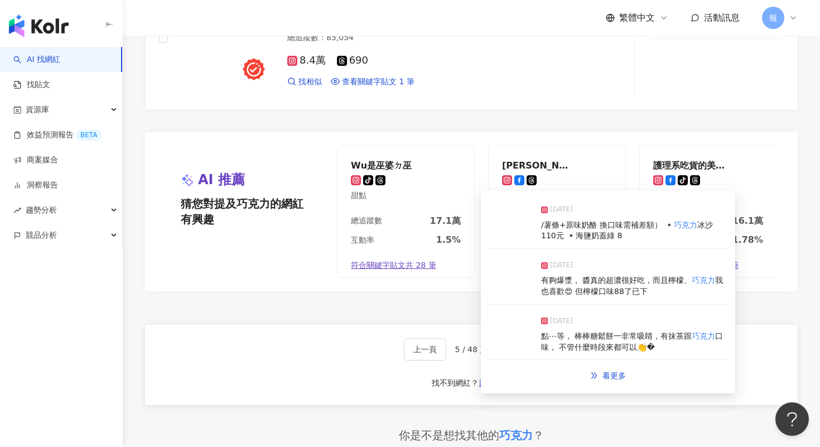
scroll to position [1979, 0]
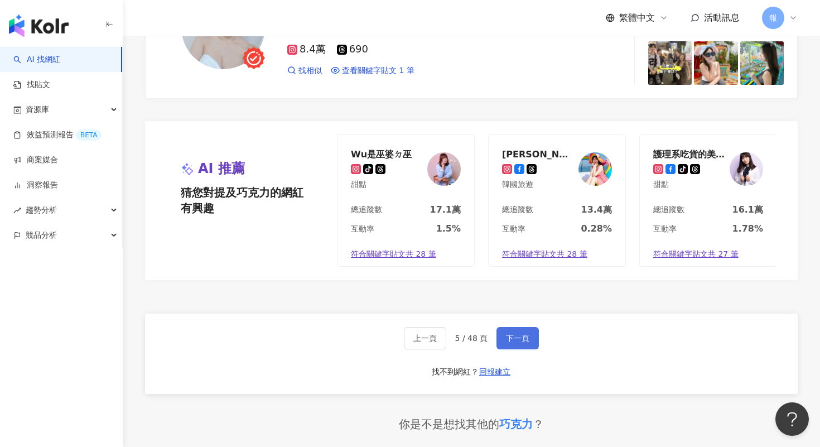
click at [504, 349] on button "下一頁" at bounding box center [518, 338] width 42 height 22
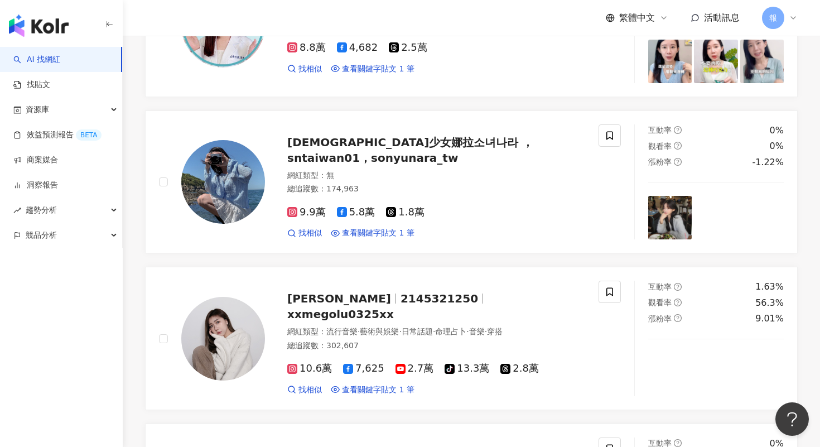
scroll to position [474, 0]
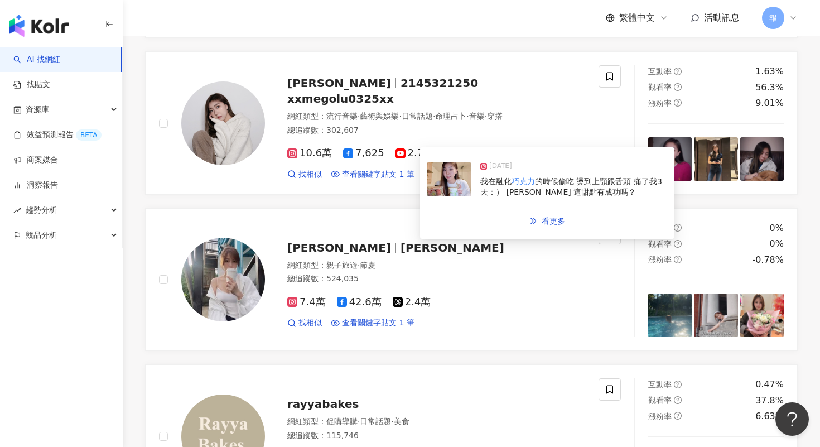
click at [442, 187] on img at bounding box center [449, 178] width 45 height 33
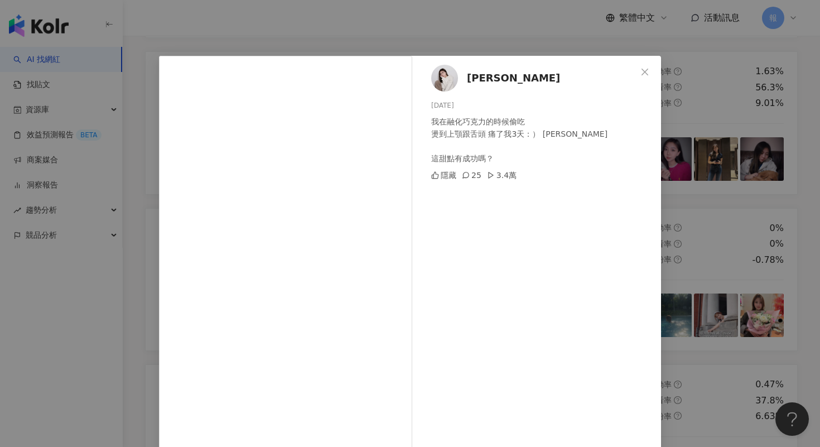
click at [730, 259] on div "[PERSON_NAME] [DATE] 我在融化巧克力的時候偷吃 燙到上顎跟舌頭 痛了我3天：） [PERSON_NAME] 這甜點有成功嗎？ 隱藏 25 …" at bounding box center [410, 223] width 820 height 447
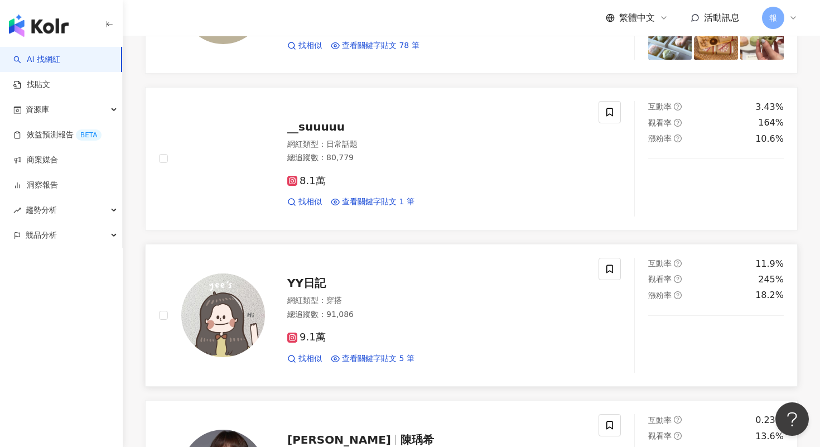
scroll to position [910, 0]
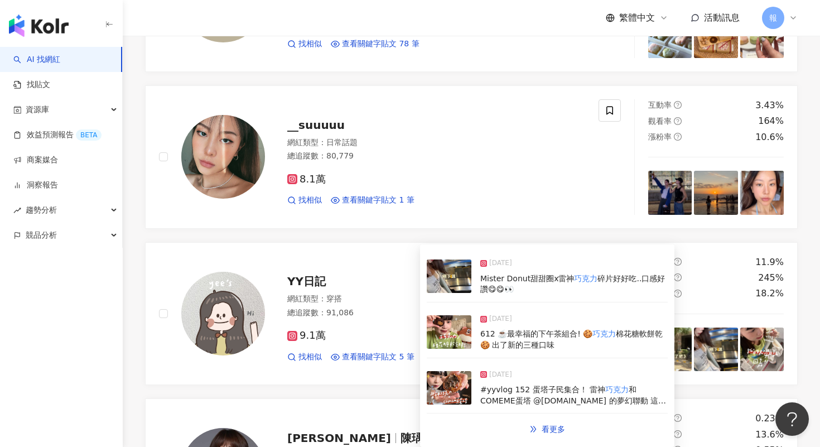
click at [449, 285] on img at bounding box center [449, 275] width 45 height 33
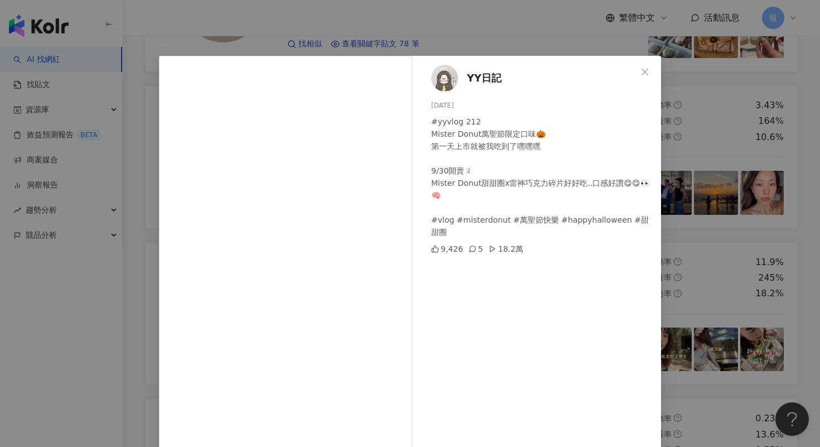
scroll to position [54, 0]
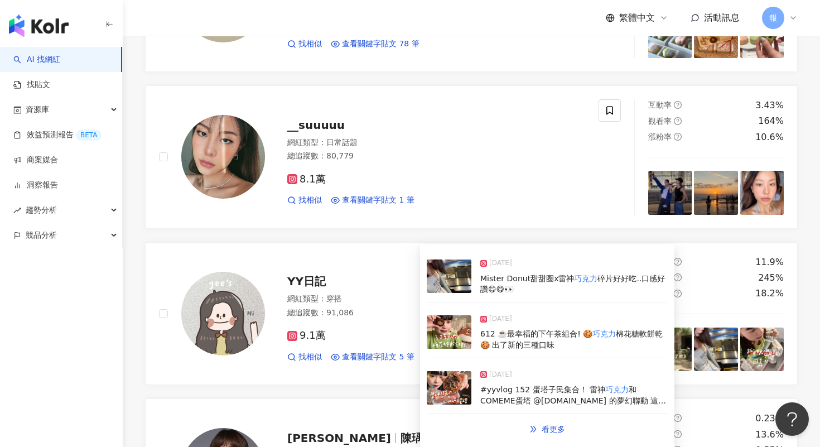
click at [443, 334] on img at bounding box center [449, 331] width 45 height 33
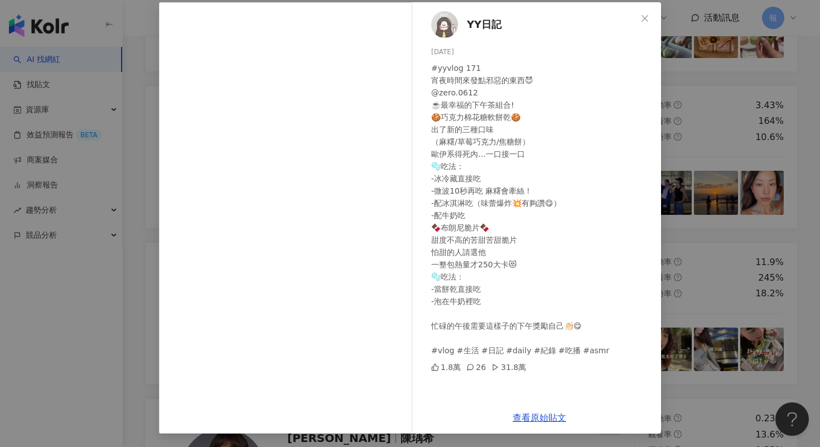
click at [717, 286] on div "YY日記 [DATE] #yyvlog 171 宵夜時間來發點邪惡的東西😈 @zero.0612 ☕️最幸福的下午茶組合! 🍪巧克力棉花糖軟餅乾🍪 出了新的三…" at bounding box center [410, 223] width 820 height 447
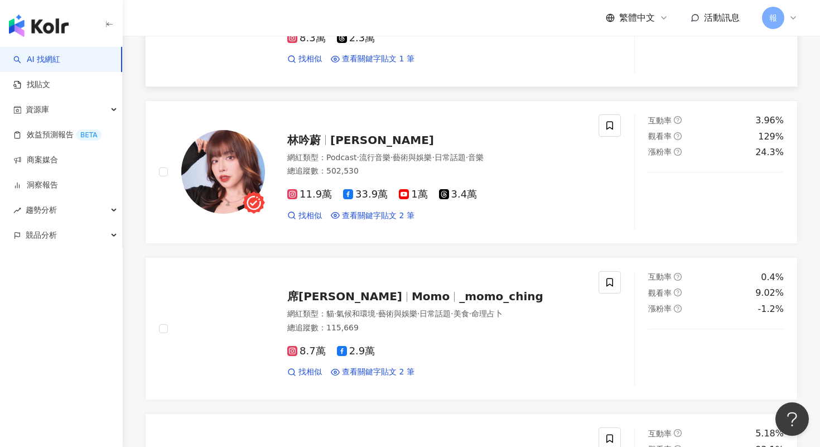
scroll to position [1522, 0]
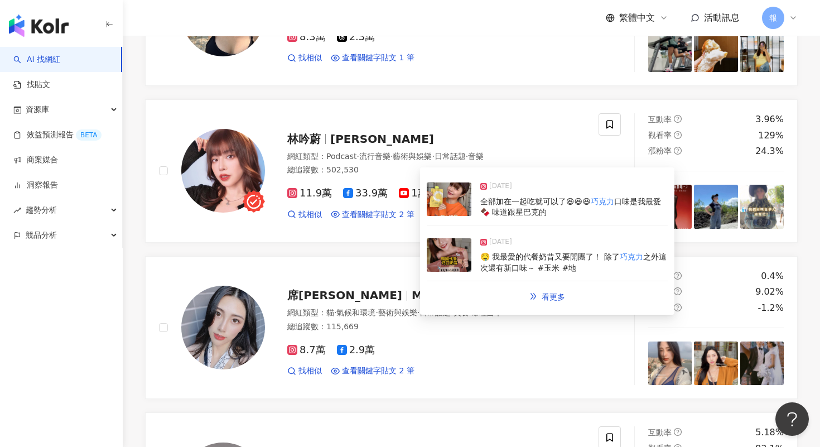
click at [449, 256] on img at bounding box center [449, 254] width 45 height 33
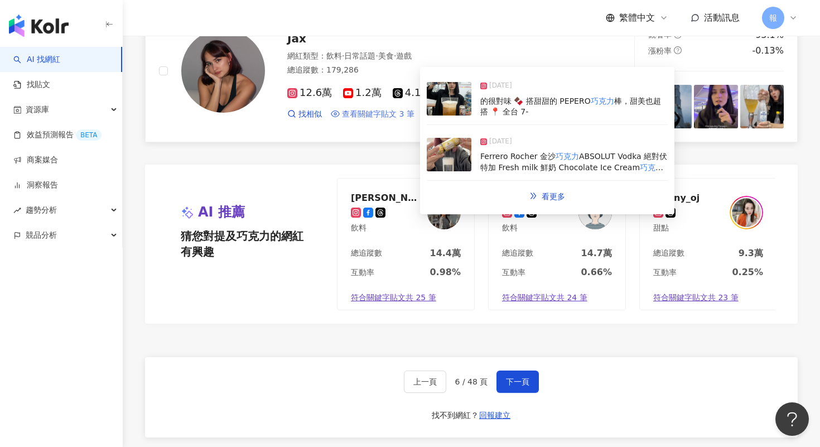
scroll to position [2001, 0]
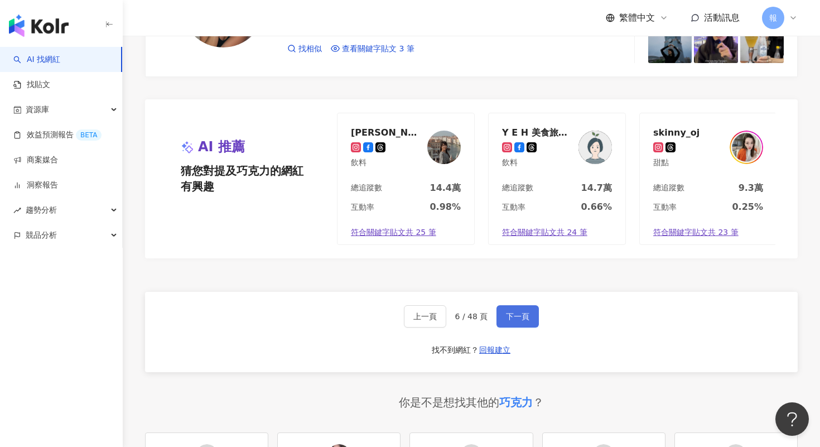
click at [524, 321] on span "下一頁" at bounding box center [517, 316] width 23 height 9
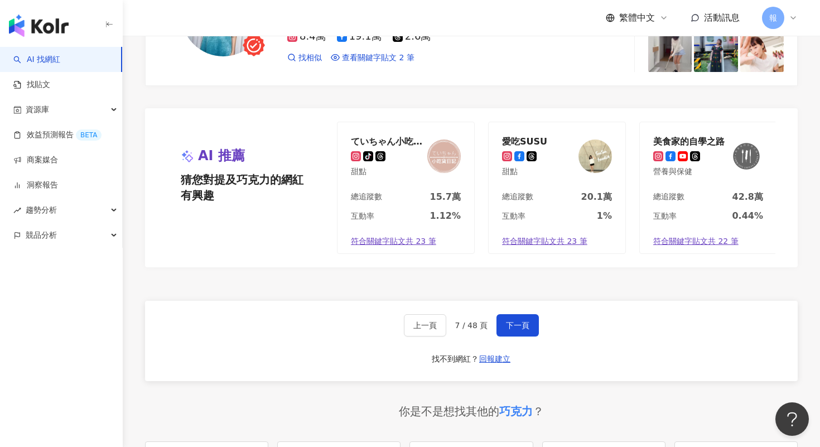
scroll to position [2147, 0]
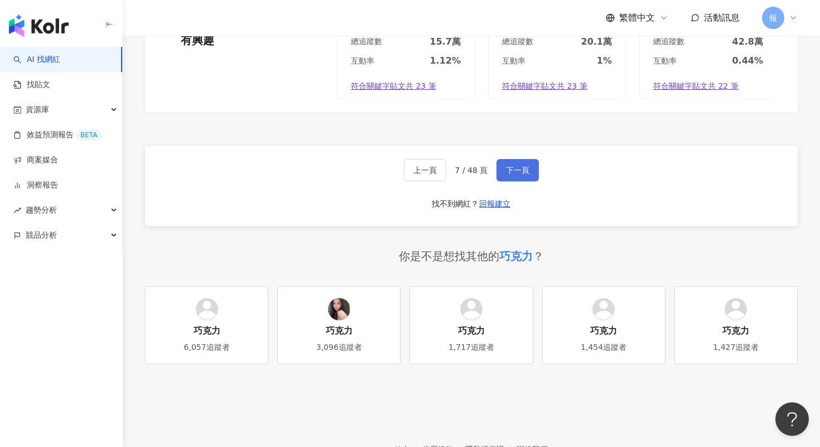
click at [514, 175] on span "下一頁" at bounding box center [517, 170] width 23 height 9
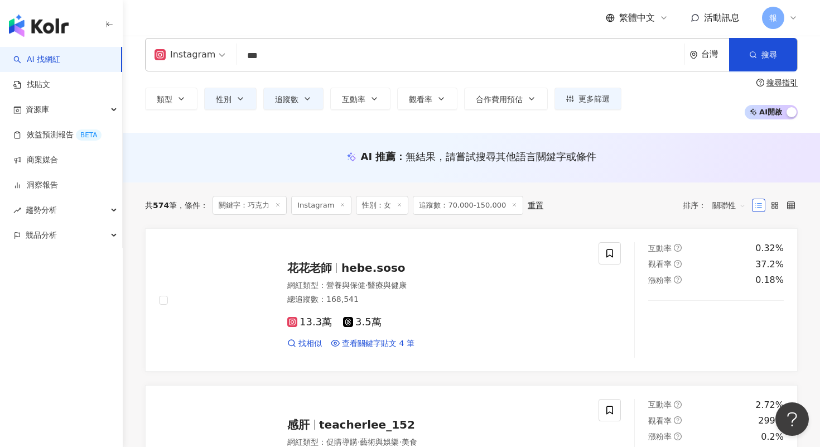
scroll to position [146, 0]
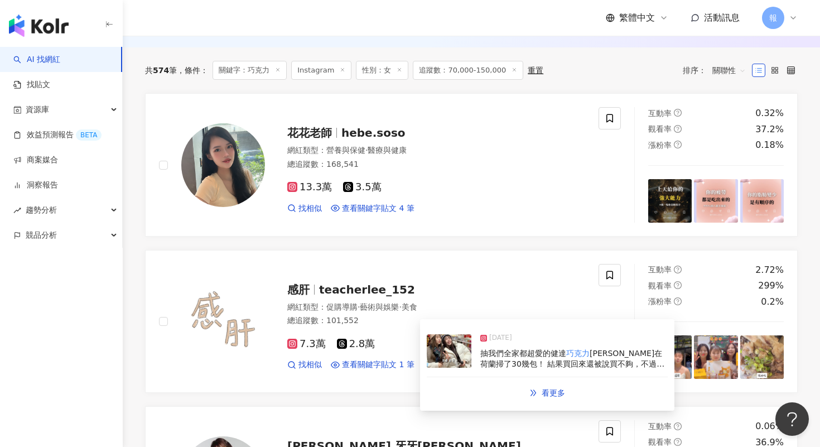
click at [458, 357] on img at bounding box center [449, 350] width 45 height 33
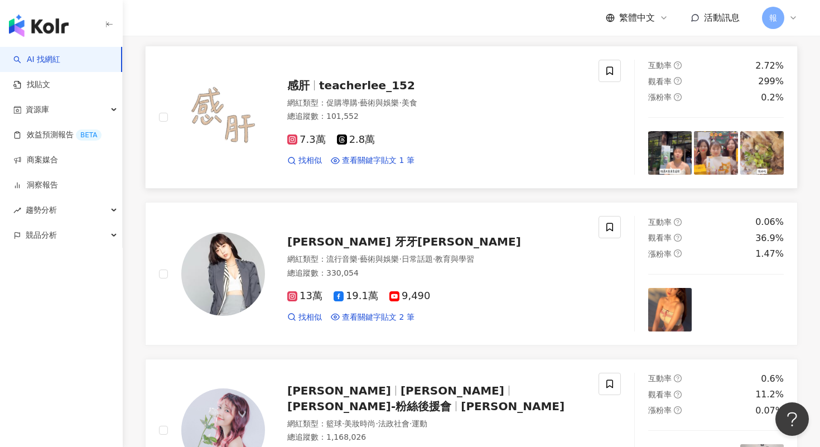
scroll to position [463, 0]
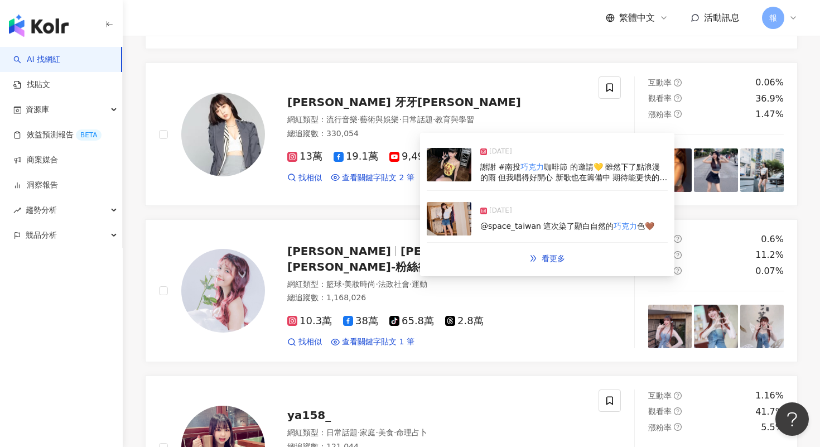
click at [445, 179] on img at bounding box center [449, 164] width 45 height 33
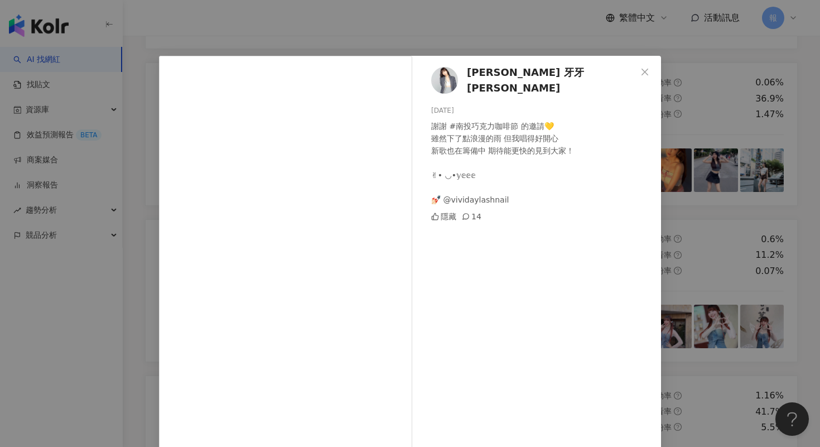
click at [416, 246] on div "[PERSON_NAME] 牙牙[PERSON_NAME] [DATE] 謝謝 #南投巧克力咖啡節 的邀請💛 雖然下了點浪漫的雨 但我唱得好開心 新歌也在籌備…" at bounding box center [410, 275] width 502 height 439
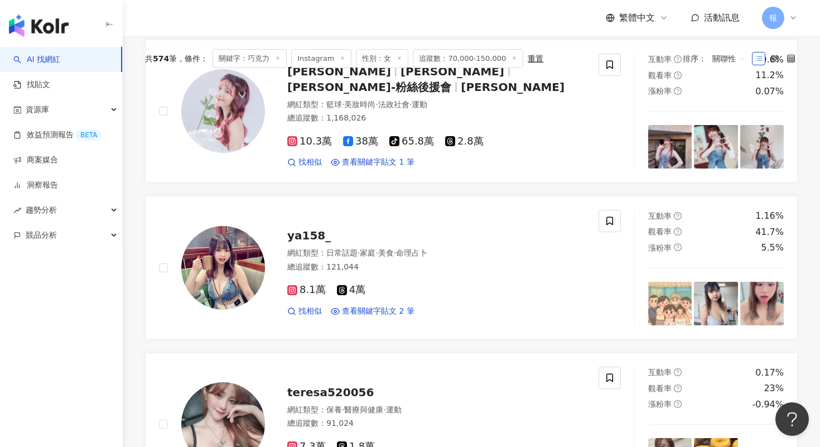
scroll to position [0, 0]
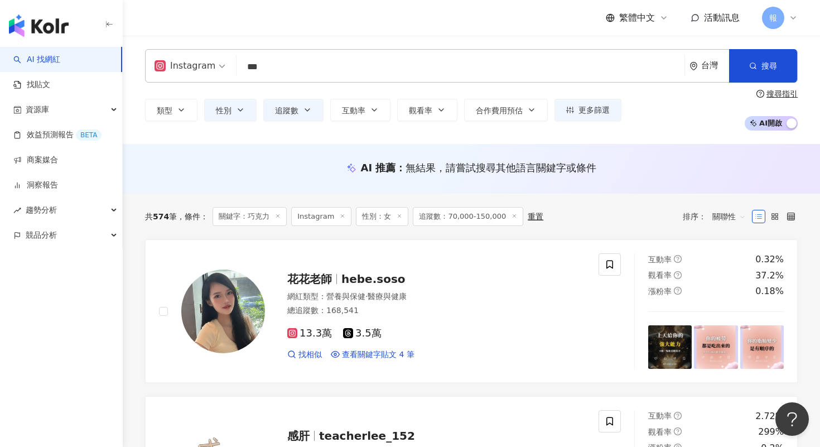
click at [304, 71] on input "***" at bounding box center [460, 66] width 439 height 21
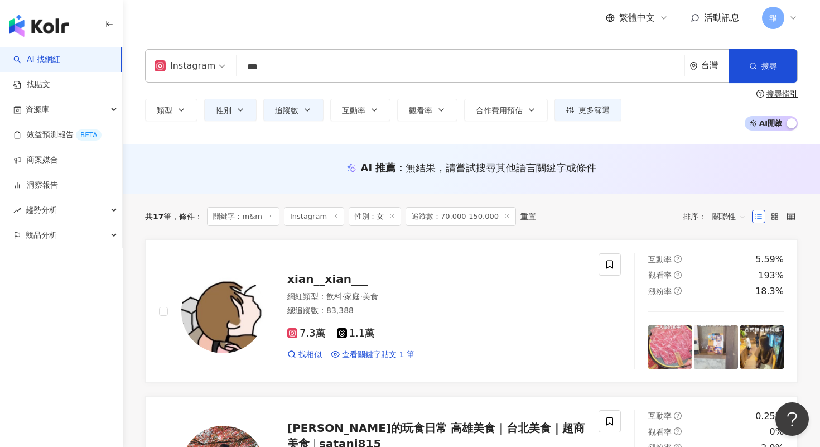
type input "***"
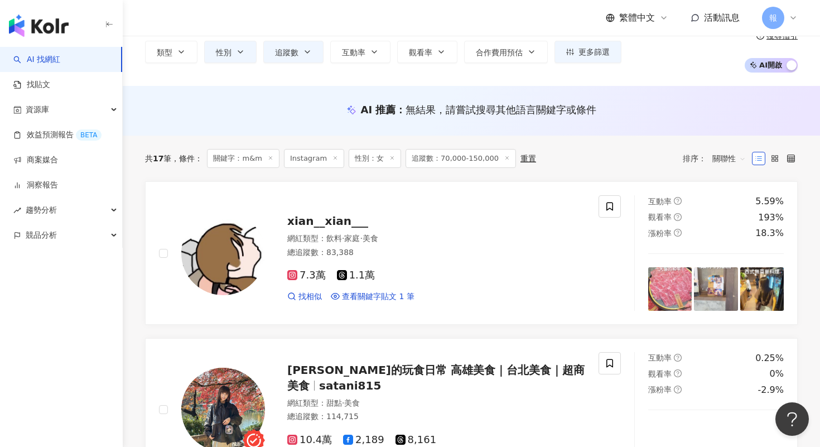
scroll to position [62, 0]
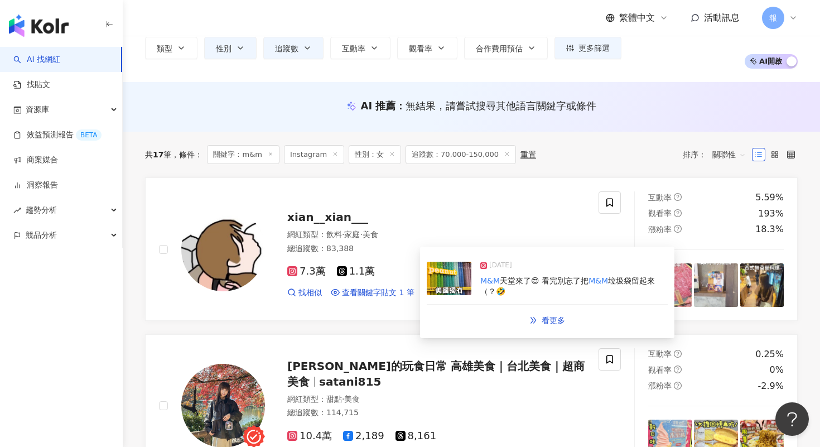
click at [469, 285] on img at bounding box center [449, 278] width 45 height 33
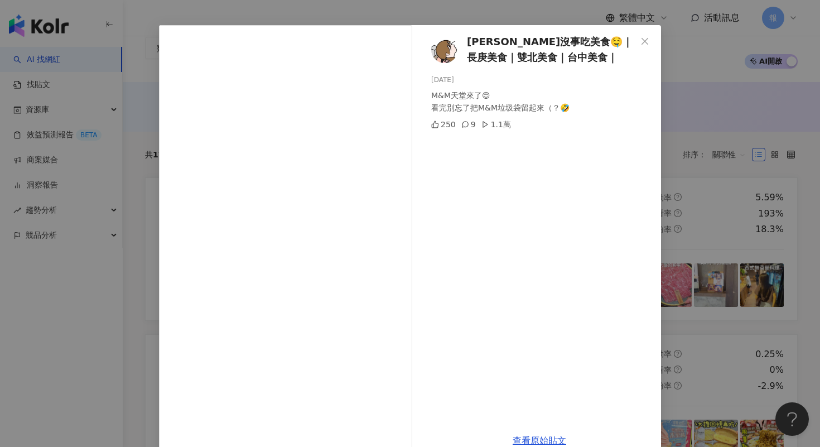
scroll to position [54, 0]
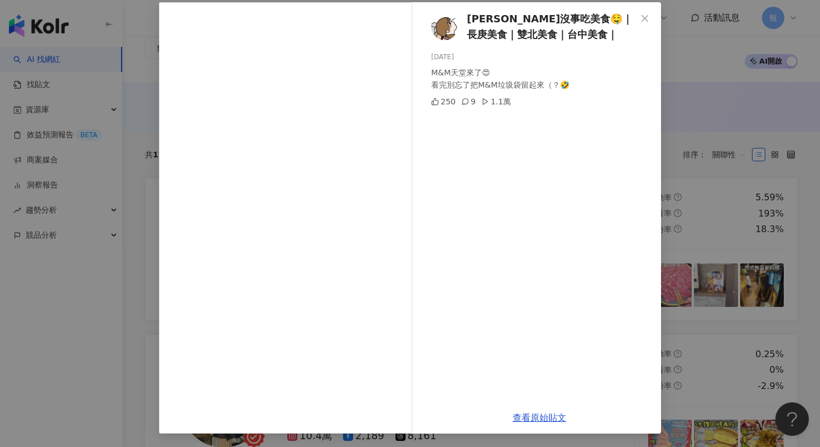
click at [721, 286] on div "[PERSON_NAME]沒事吃美食🤤｜長庚美食｜雙北美食｜台中美食｜ [DATE] M&M天堂來了😍 看完別忘了把M&M垃圾袋留起來（？🤣 250 9 1.…" at bounding box center [410, 223] width 820 height 447
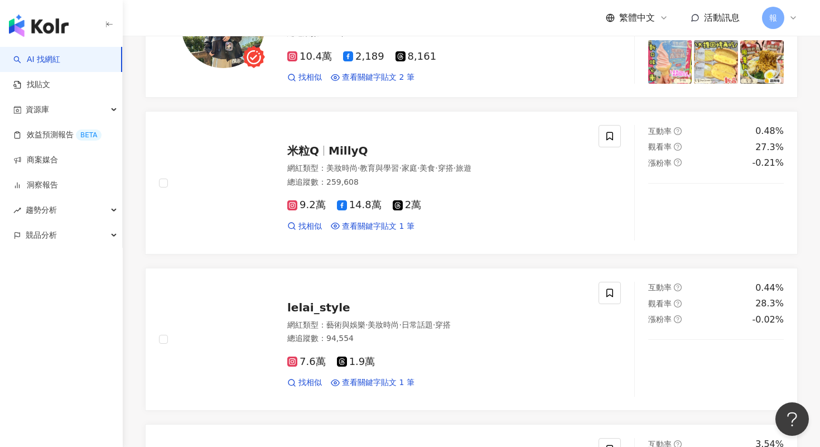
scroll to position [415, 0]
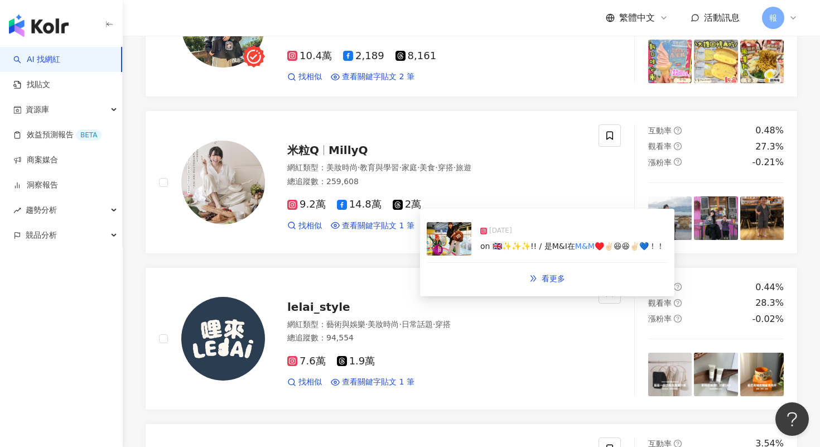
click at [441, 246] on img at bounding box center [449, 238] width 45 height 33
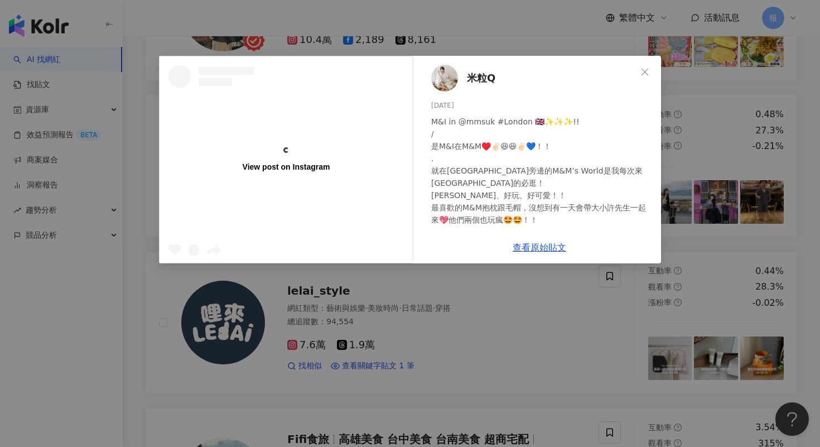
scroll to position [432, 0]
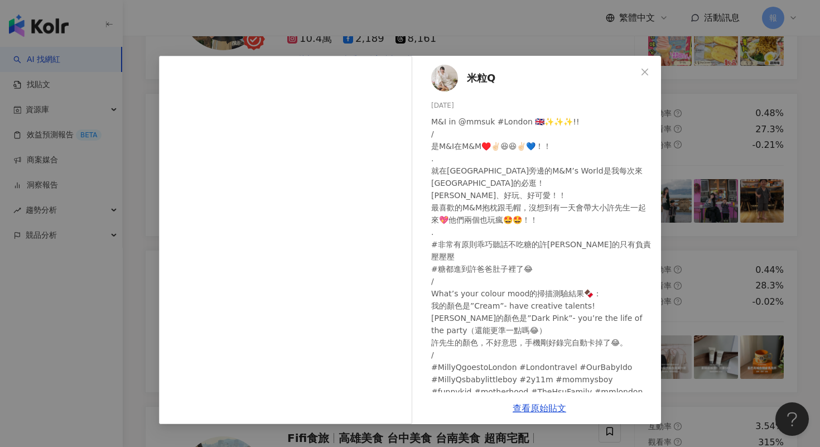
click at [717, 251] on div "米粒Q [DATE] M&I in @mmsuk #[GEOGRAPHIC_DATA] 🇬🇧✨✨✨!! / 是M&I在M&M♥️✌🏻😆😆✌🏻💙！！ . 就在[…" at bounding box center [410, 223] width 820 height 447
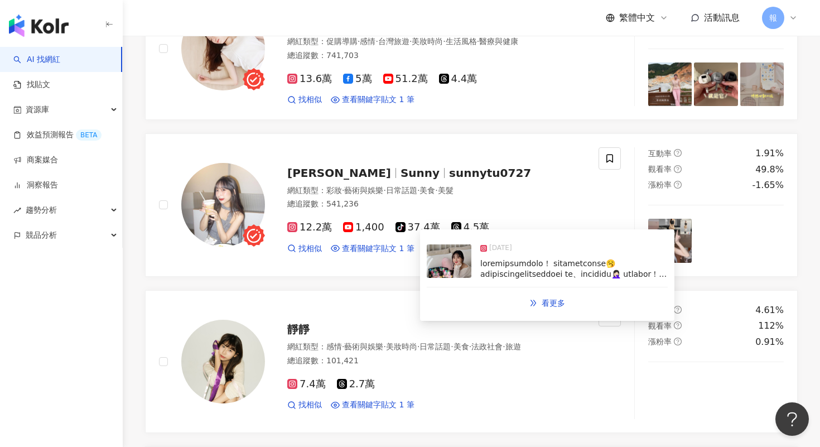
scroll to position [1490, 0]
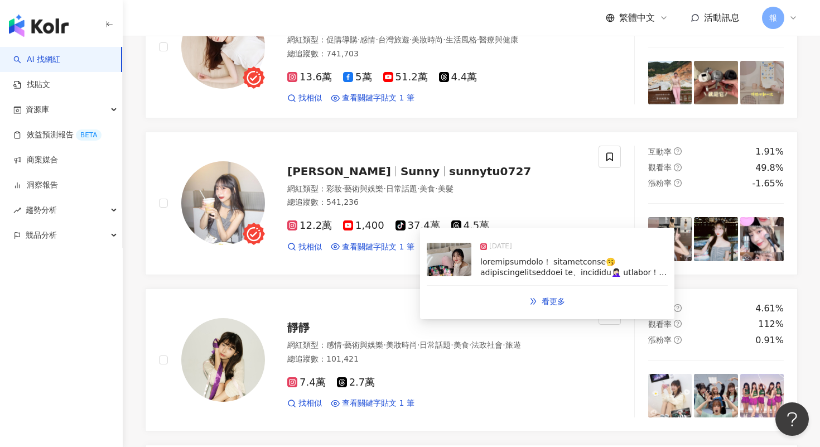
click at [448, 266] on img at bounding box center [449, 259] width 45 height 33
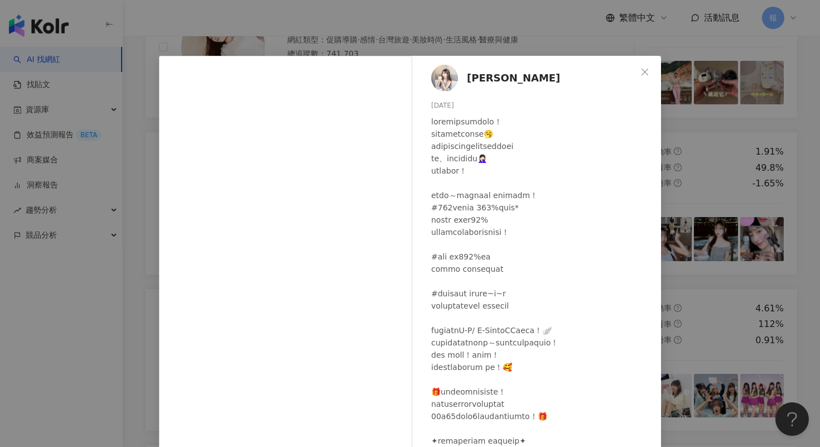
scroll to position [54, 0]
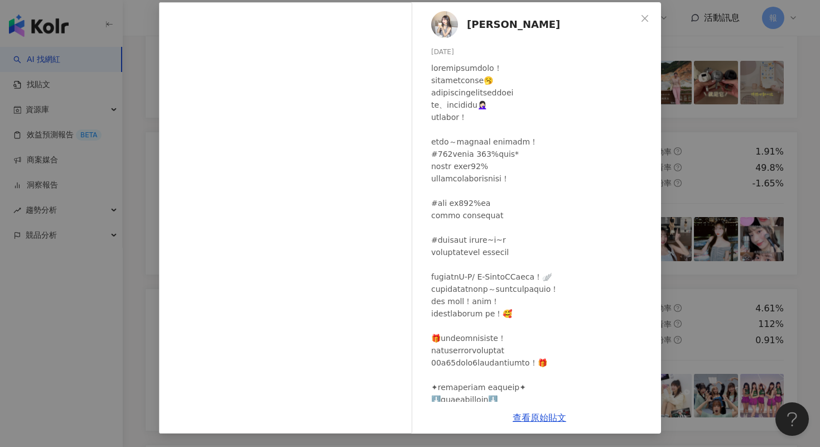
click at [677, 112] on div "[PERSON_NAME] [DATE] 1,747 12 3.7萬 查看原始貼文" at bounding box center [410, 223] width 820 height 447
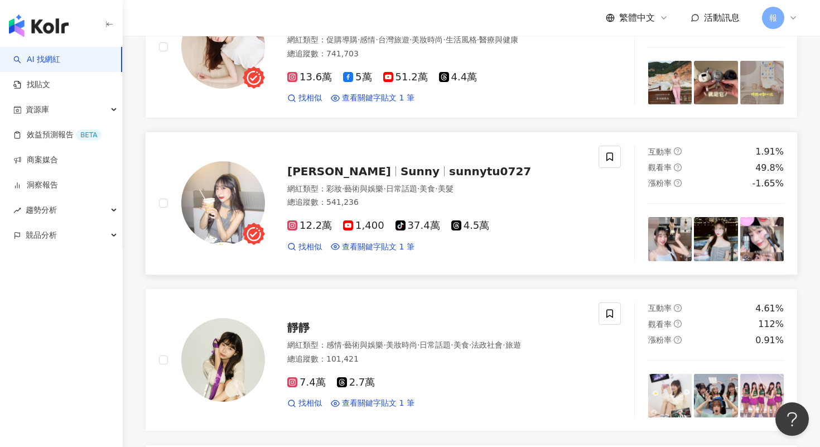
drag, startPoint x: 449, startPoint y: 199, endPoint x: 328, endPoint y: 223, distance: 123.6
click at [316, 208] on div "總追蹤數 ： 541,236" at bounding box center [436, 202] width 298 height 11
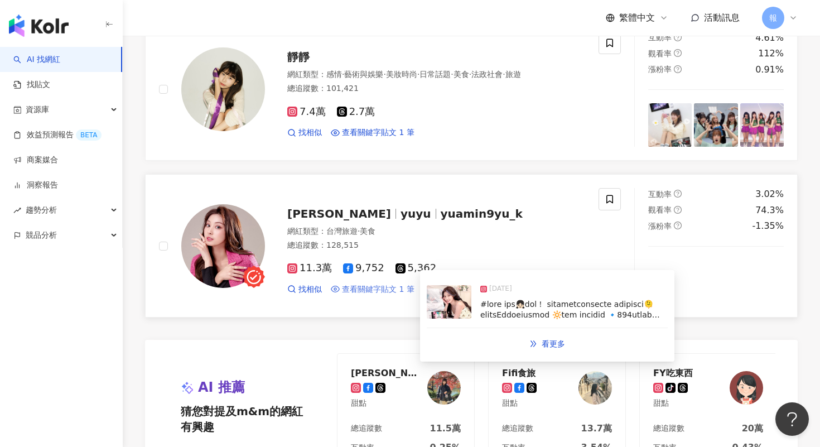
scroll to position [2130, 0]
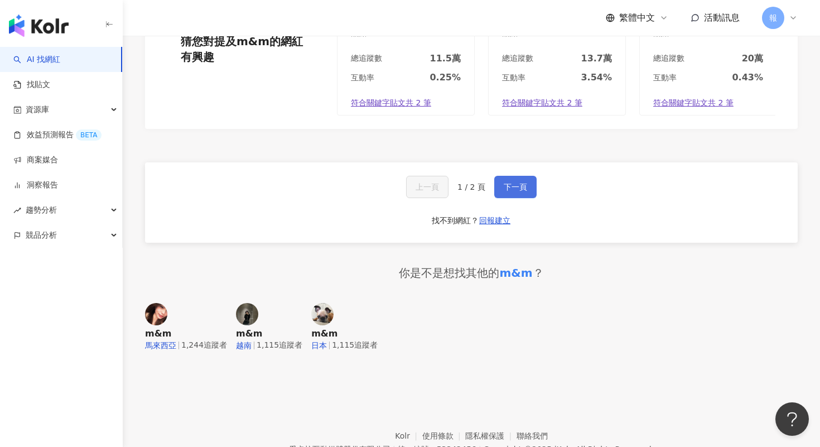
click at [499, 198] on button "下一頁" at bounding box center [515, 187] width 42 height 22
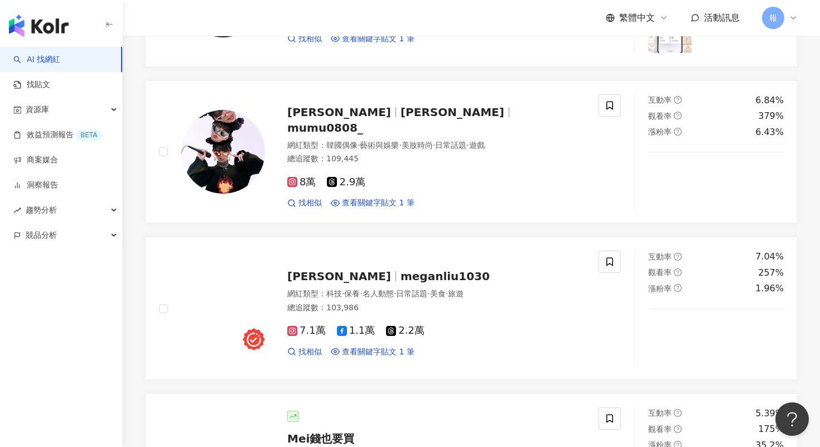
scroll to position [0, 0]
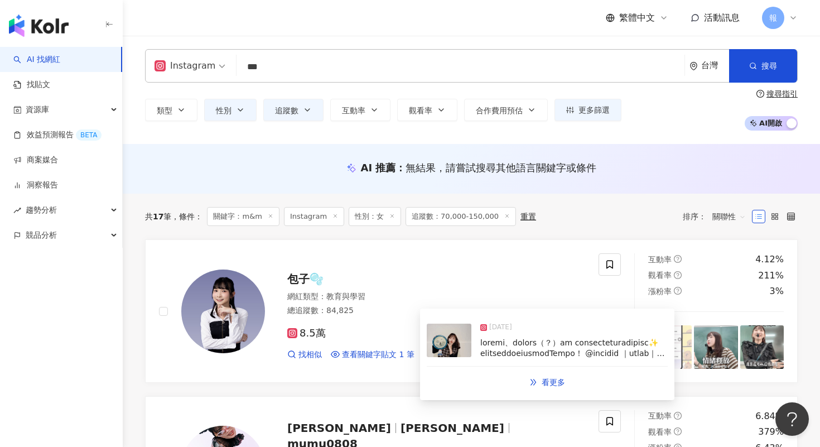
click at [445, 340] on img at bounding box center [449, 340] width 45 height 33
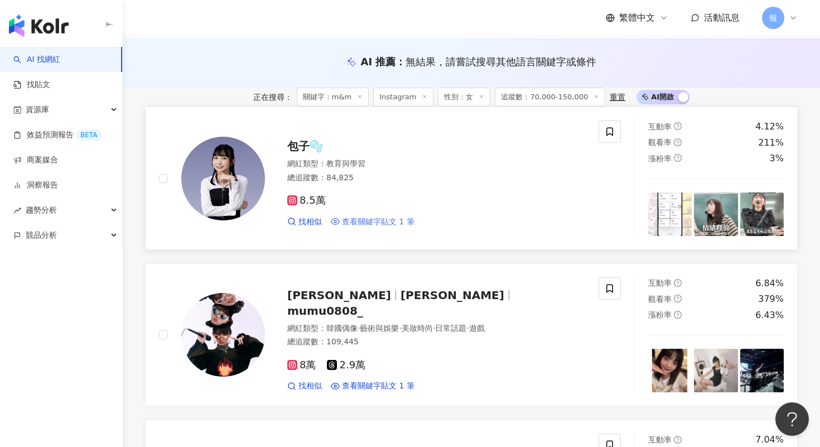
scroll to position [189, 0]
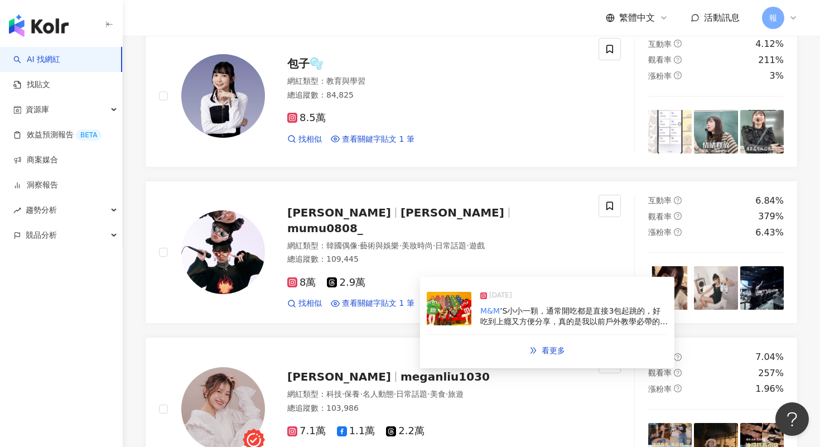
click at [443, 312] on img at bounding box center [449, 308] width 45 height 33
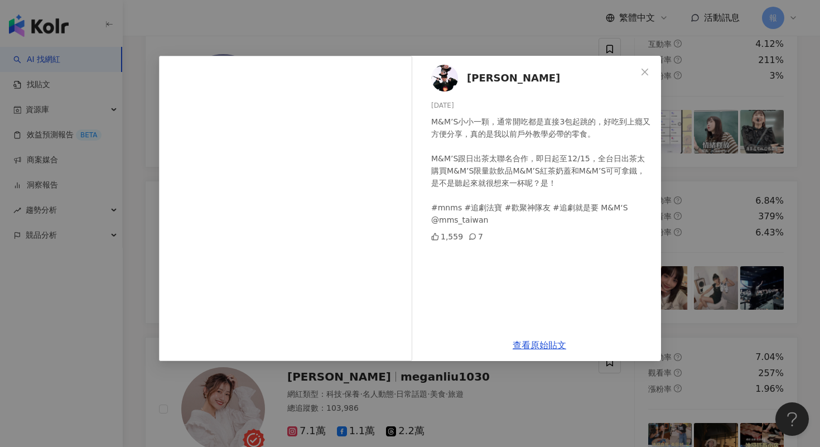
click at [738, 272] on div "木木 [DATE] M&M’S小小一顆，通常開吃都是直接3包起跳的，好吃到上癮又方便分享，真的是我以前戶外教學必帶的零食。 M&M’S跟日出茶太聯名合作，即日…" at bounding box center [410, 223] width 820 height 447
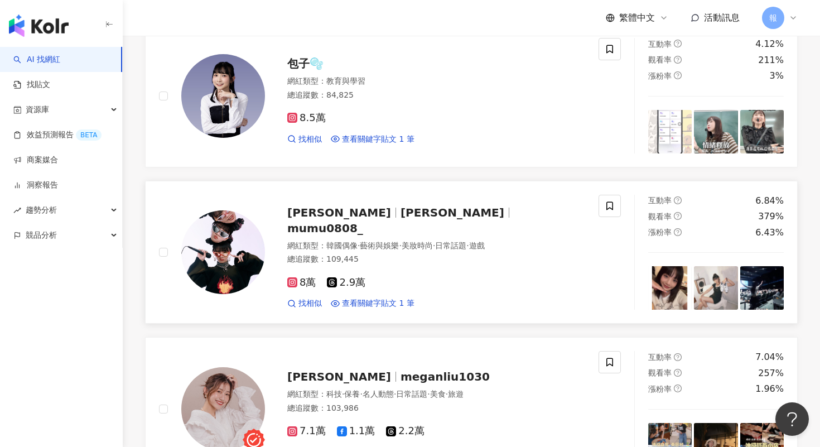
scroll to position [435, 0]
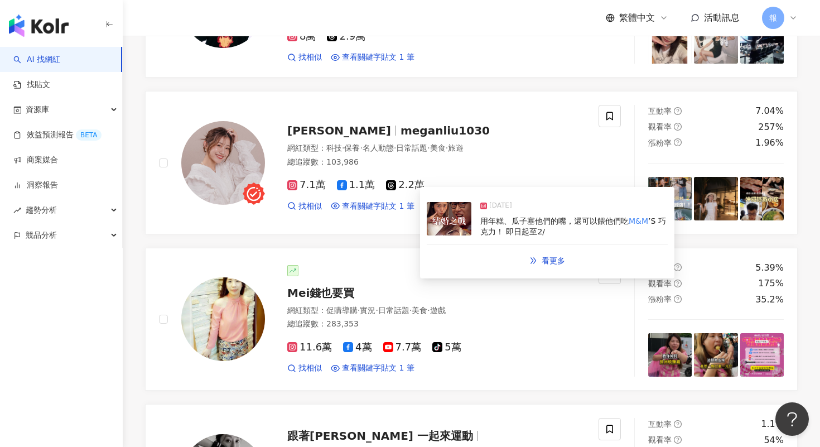
click at [447, 232] on img at bounding box center [449, 218] width 45 height 33
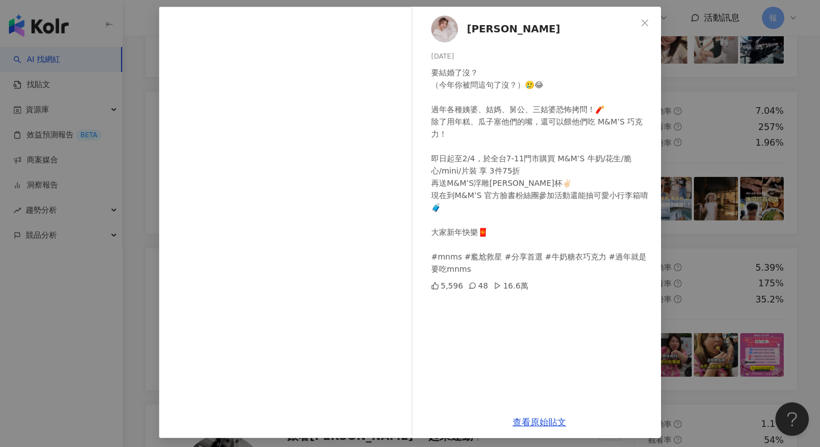
scroll to position [54, 0]
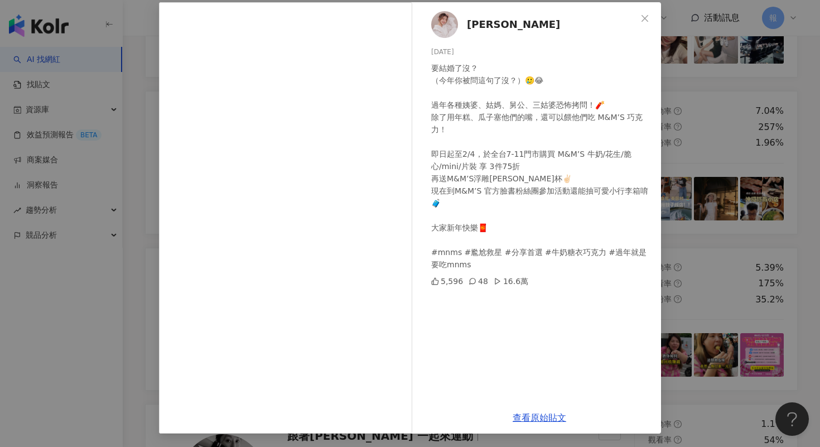
click at [722, 294] on div "[PERSON_NAME] [DATE] 要結婚了沒？ （今年你被問這句了沒？）🥲😂 過年各種姨婆、姑媽、舅公、三姑婆恐怖拷問！🧨 除了用年糕、瓜子塞他們的嘴…" at bounding box center [410, 223] width 820 height 447
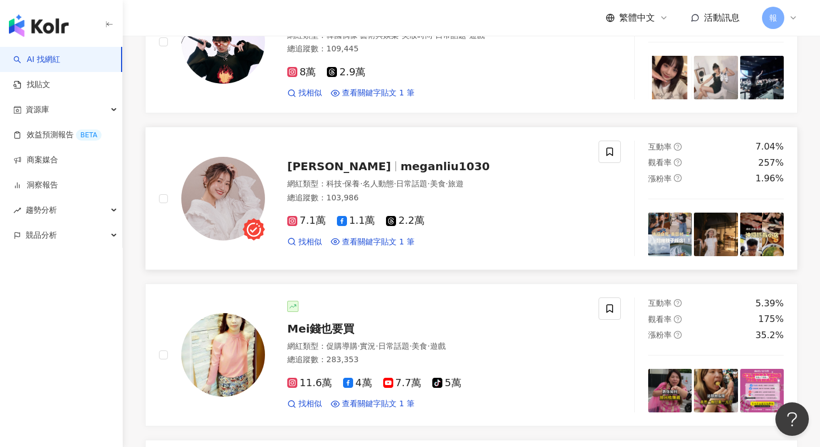
scroll to position [0, 0]
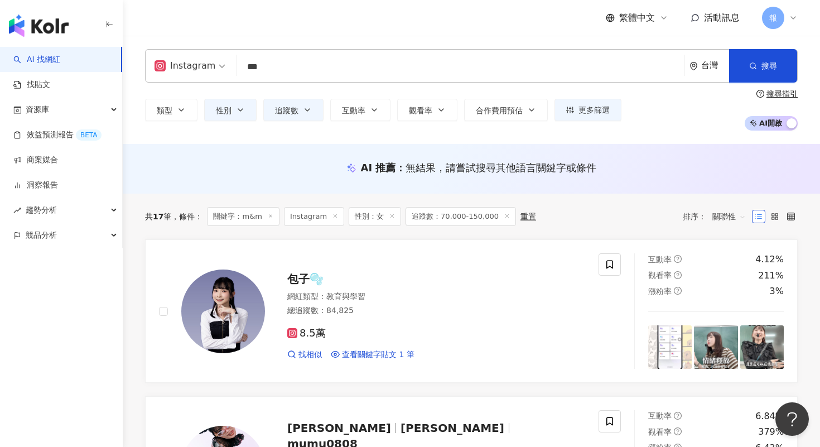
click at [268, 62] on input "***" at bounding box center [460, 66] width 439 height 21
type input "*"
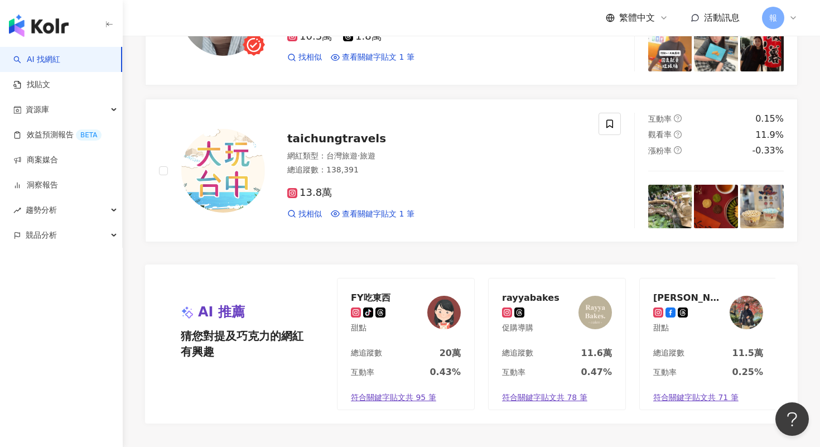
scroll to position [2243, 0]
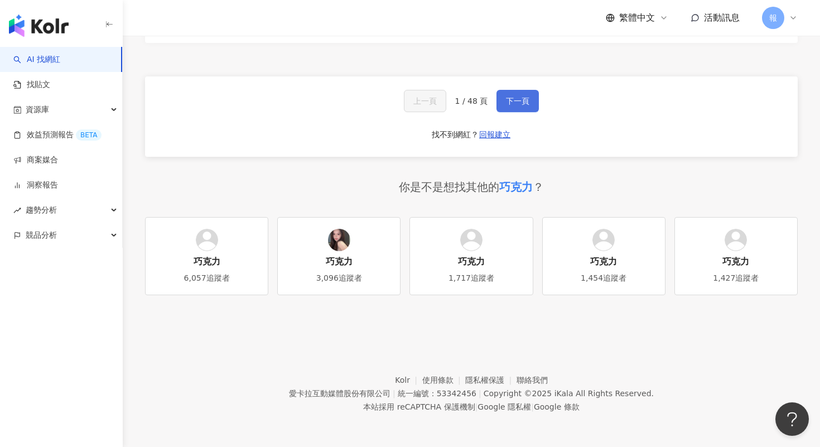
type input "***"
click at [521, 111] on button "下一頁" at bounding box center [518, 101] width 42 height 22
click at [521, 108] on button "下一頁" at bounding box center [518, 101] width 42 height 22
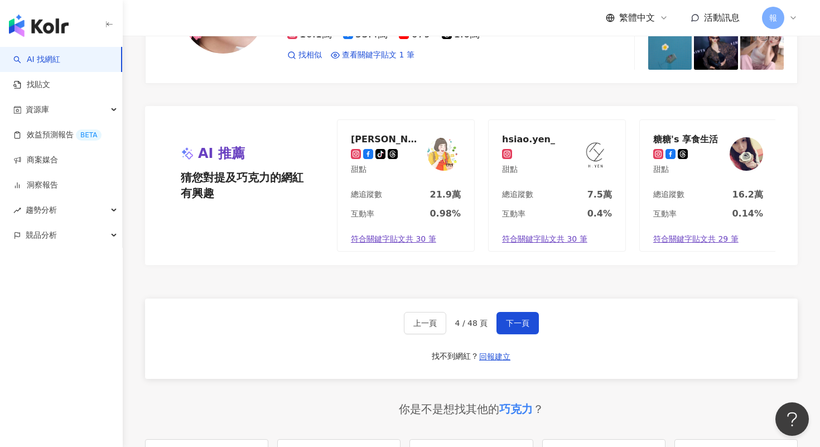
scroll to position [2151, 0]
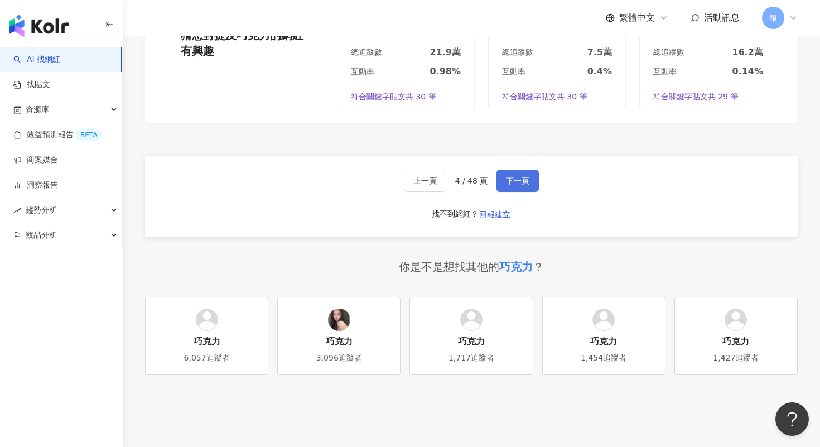
click at [524, 186] on button "下一頁" at bounding box center [518, 181] width 42 height 22
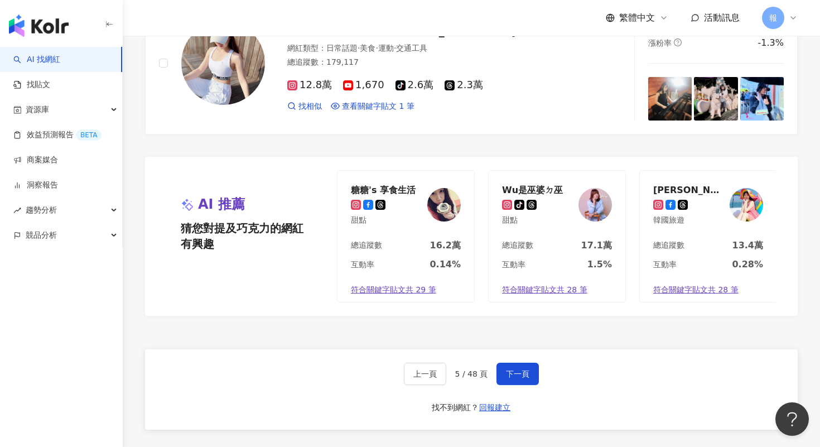
scroll to position [2243, 0]
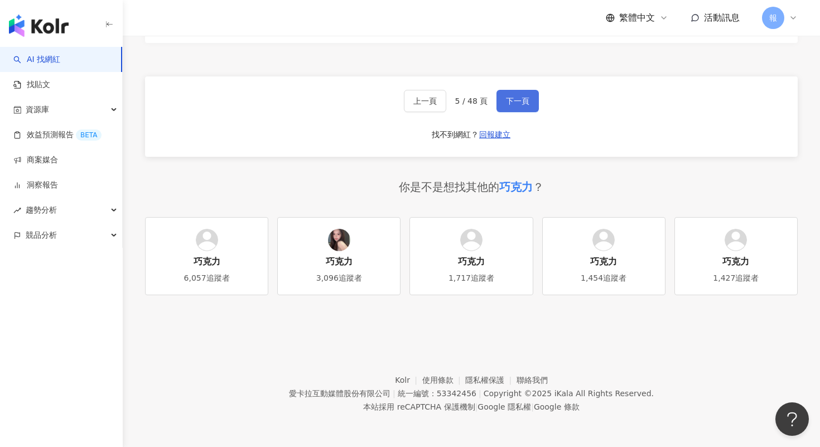
click at [520, 105] on button "下一頁" at bounding box center [518, 101] width 42 height 22
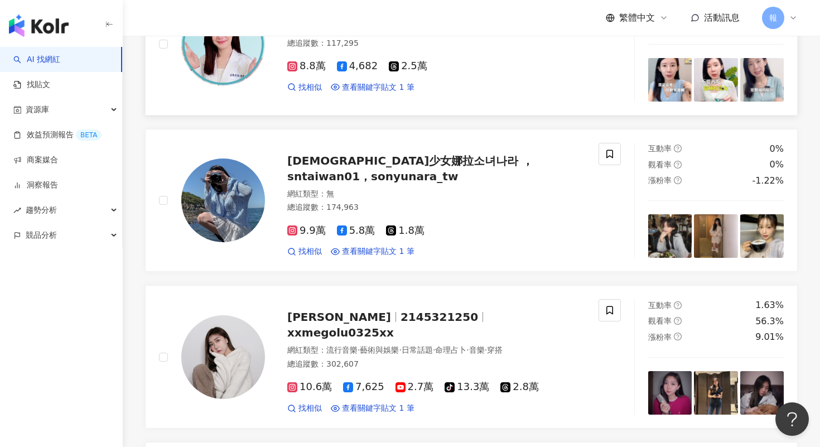
scroll to position [589, 0]
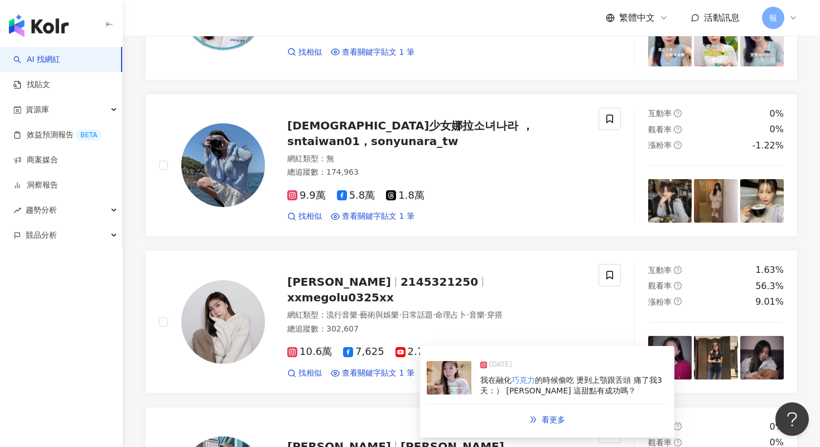
click at [451, 380] on img at bounding box center [449, 377] width 45 height 33
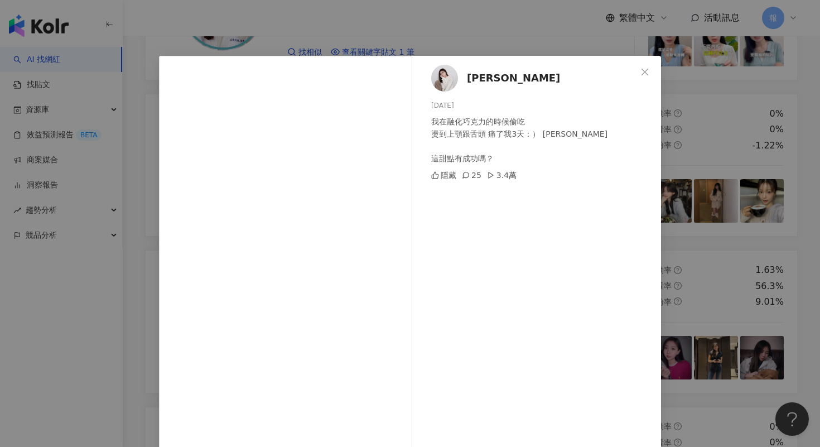
click at [695, 147] on div "[PERSON_NAME] [DATE] 我在融化巧克力的時候偷吃 燙到上顎跟舌頭 痛了我3天：） [PERSON_NAME] 這甜點有成功嗎？ 隱藏 25 …" at bounding box center [410, 223] width 820 height 447
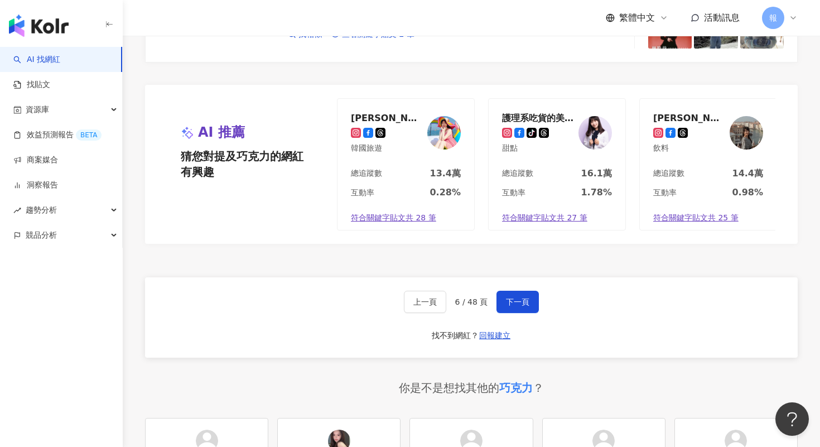
scroll to position [2131, 0]
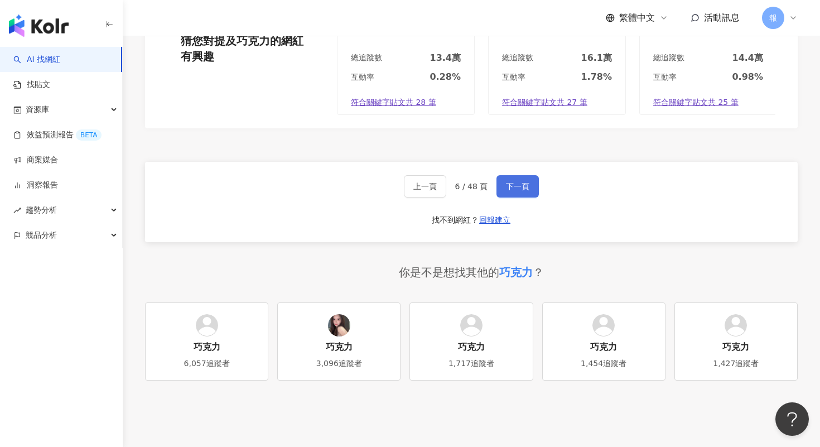
click at [506, 198] on button "下一頁" at bounding box center [518, 186] width 42 height 22
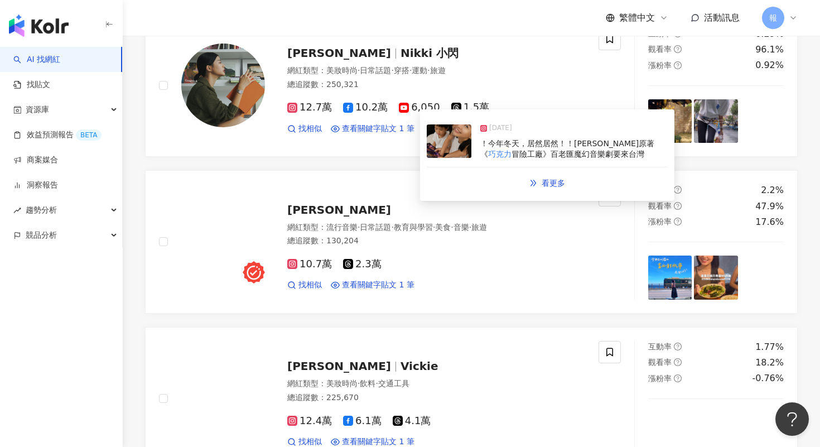
scroll to position [1166, 0]
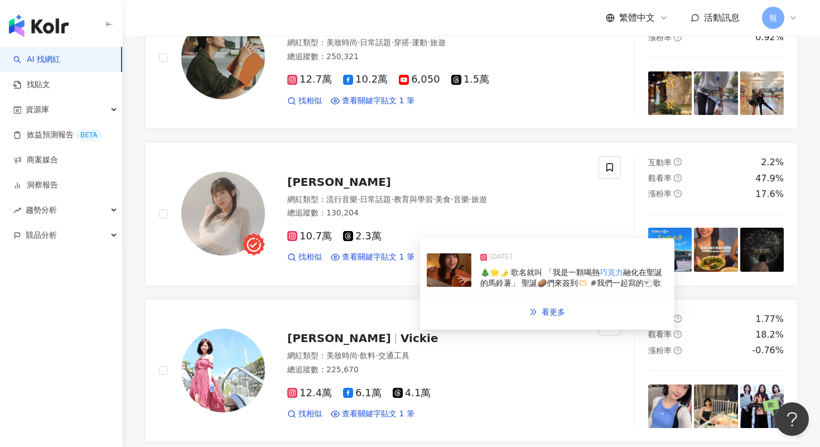
click at [440, 272] on img at bounding box center [449, 269] width 45 height 33
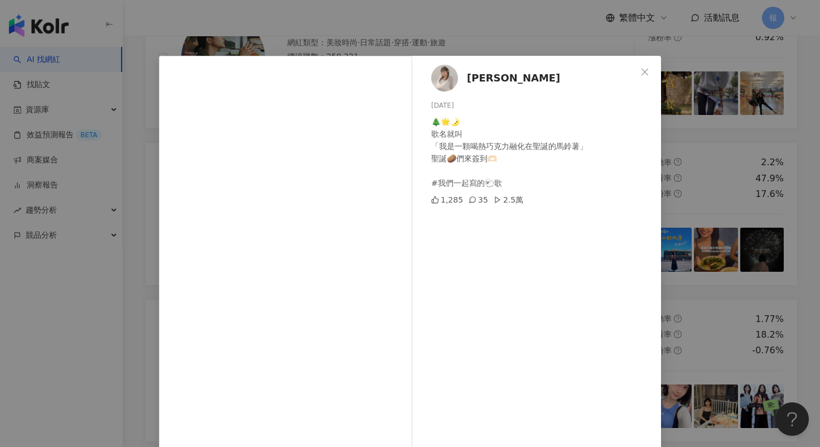
click at [739, 264] on div "[PERSON_NAME] [DATE] 🎄🌟🌛 歌名就叫 「我是一顆喝熱巧克力融化在聖誕的馬鈴薯」 聖誕🥔們來簽到🫶🏻 #我們一起寫的🐑歌 1,285 35…" at bounding box center [410, 223] width 820 height 447
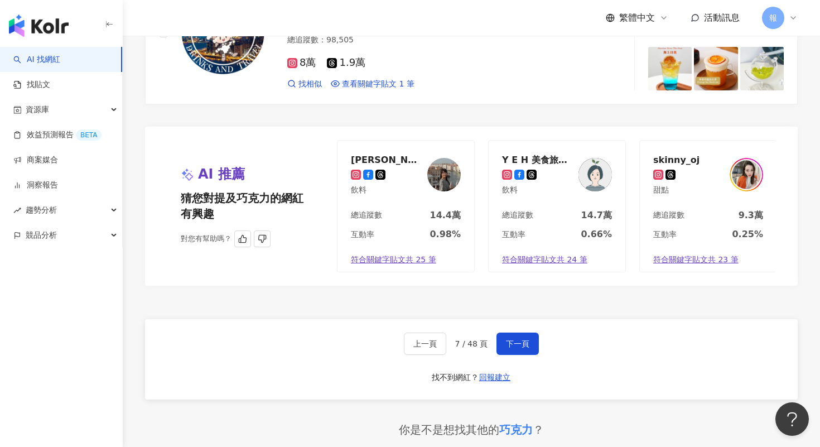
scroll to position [2026, 0]
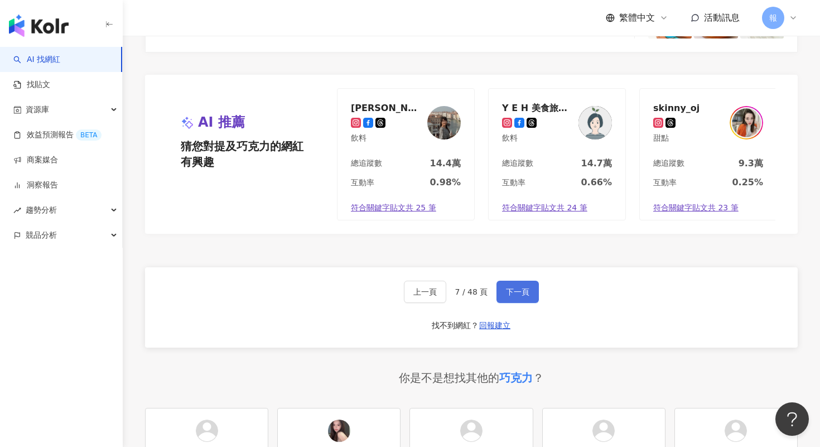
click at [503, 303] on button "下一頁" at bounding box center [518, 292] width 42 height 22
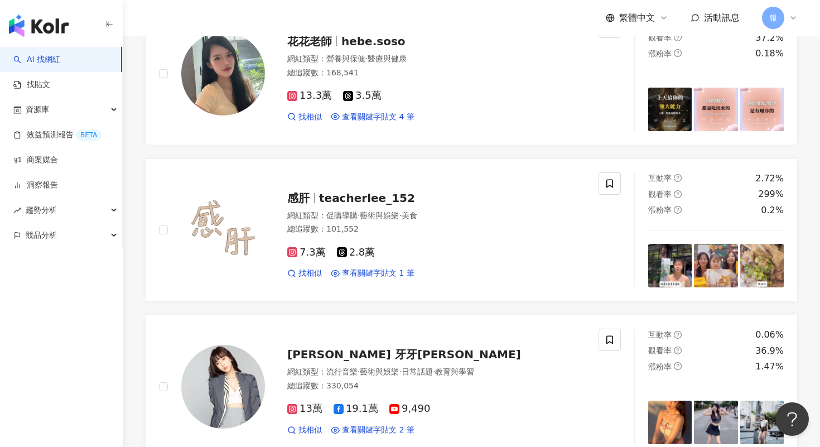
scroll to position [615, 0]
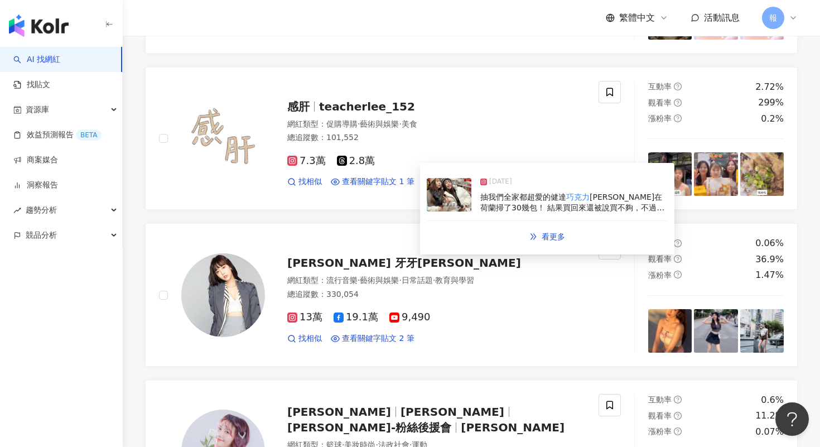
click at [437, 202] on img at bounding box center [449, 194] width 45 height 33
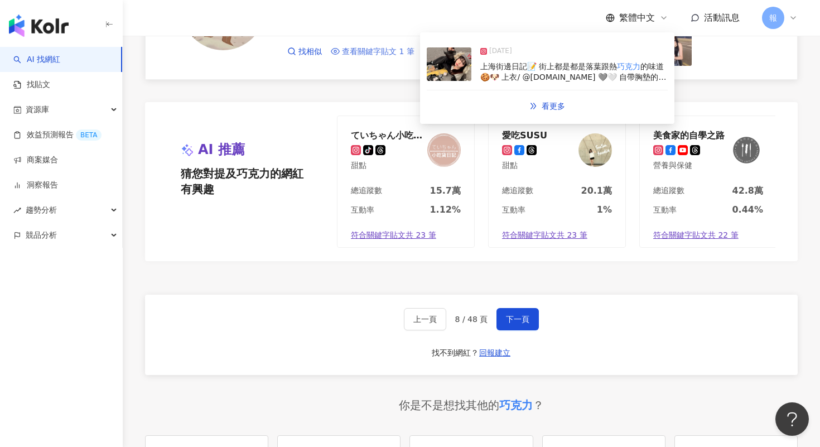
scroll to position [2179, 0]
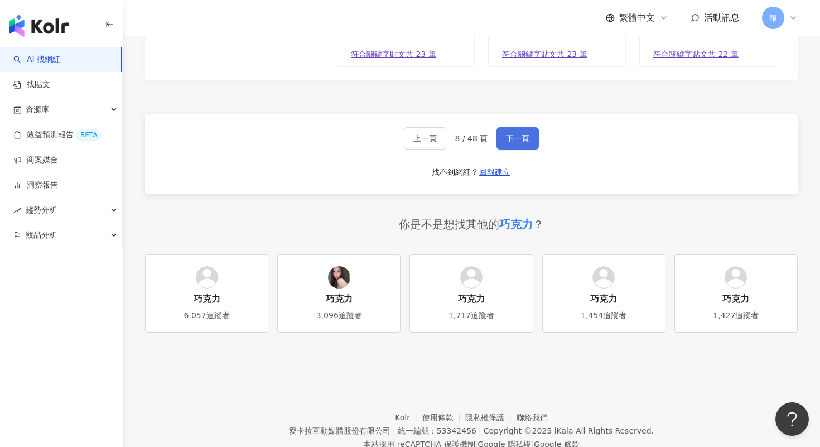
click at [506, 150] on button "下一頁" at bounding box center [518, 138] width 42 height 22
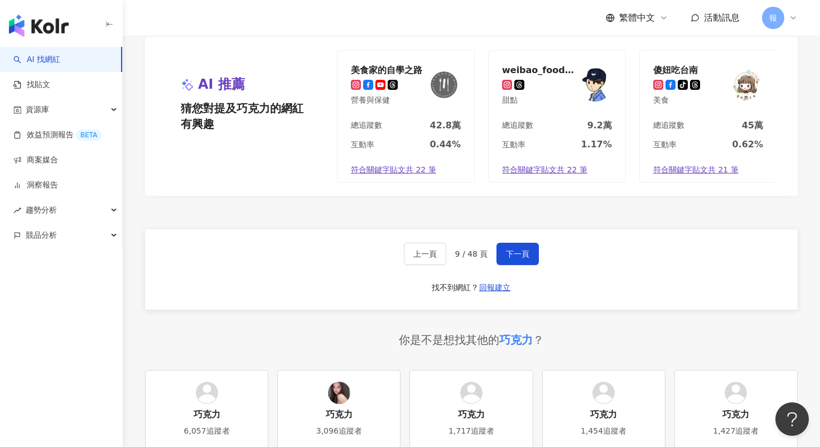
scroll to position [2099, 0]
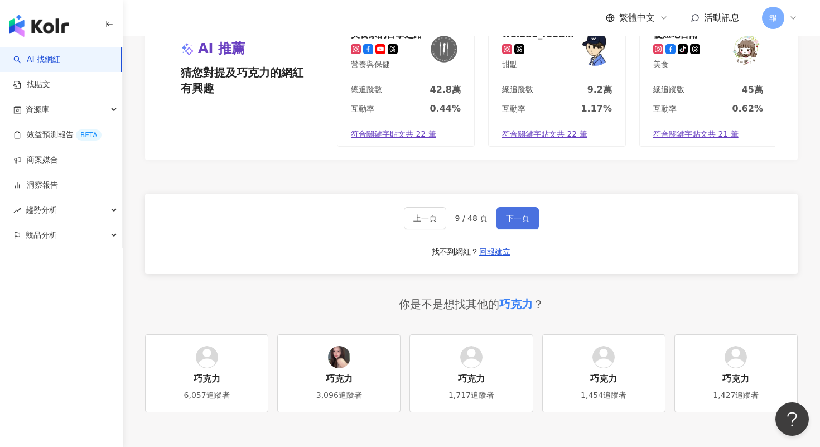
click at [506, 223] on span "下一頁" at bounding box center [517, 218] width 23 height 9
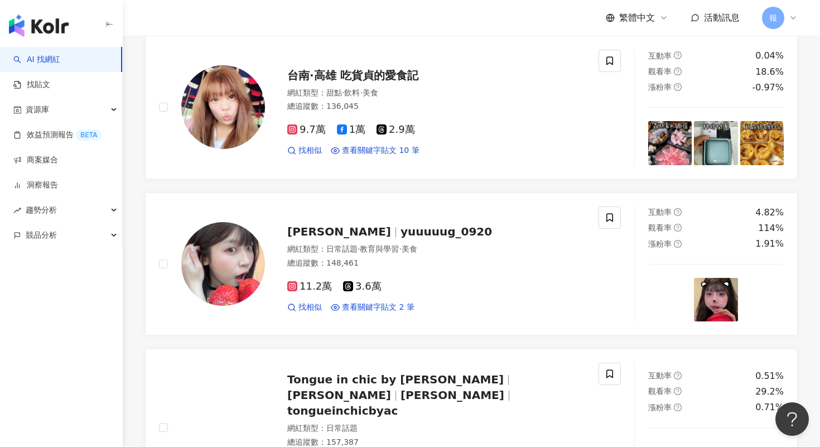
scroll to position [1449, 0]
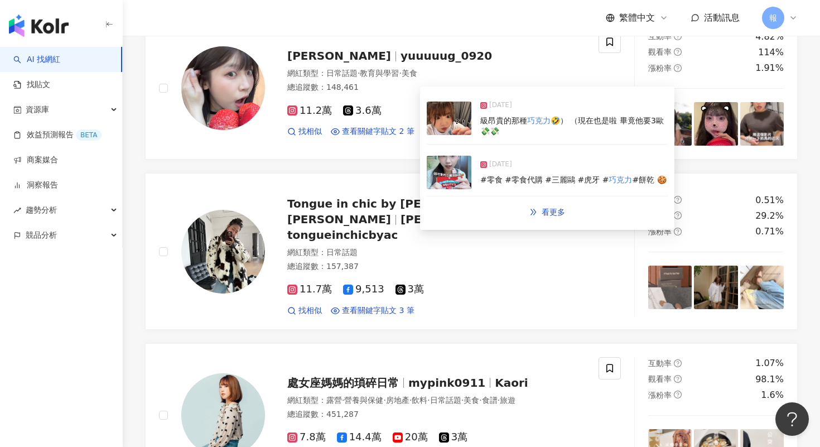
drag, startPoint x: 447, startPoint y: 124, endPoint x: 456, endPoint y: 181, distance: 57.7
click at [456, 181] on img at bounding box center [449, 172] width 45 height 33
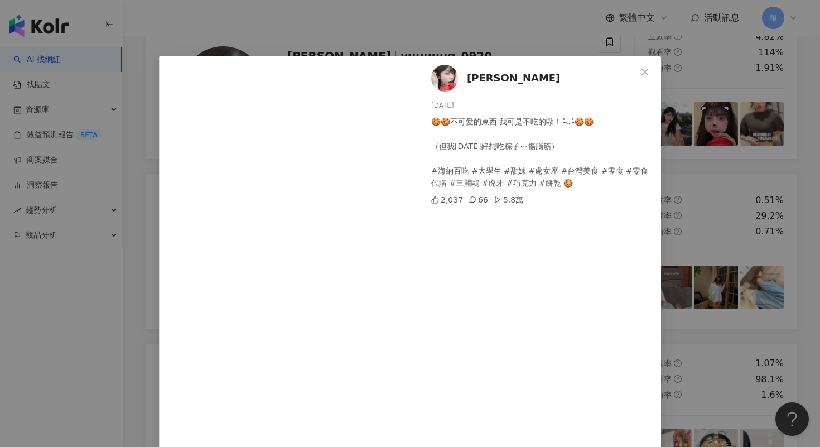
scroll to position [54, 0]
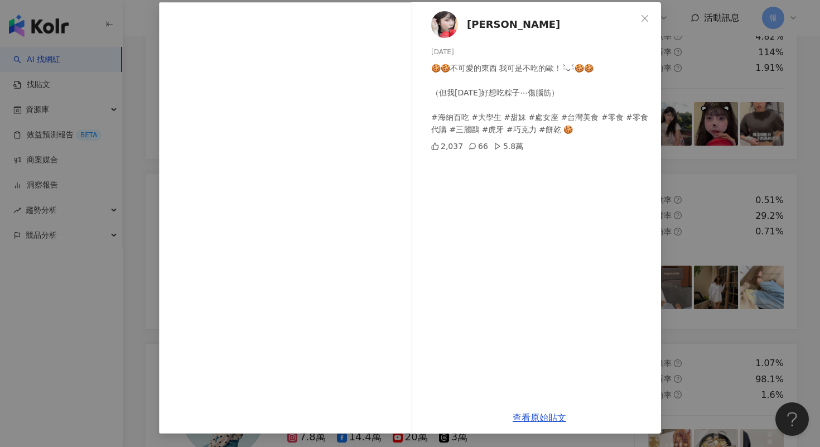
click at [679, 211] on div "[PERSON_NAME] [DATE] 🍪🍪不可愛的東西 我可是不吃的歐！˃̵ᴗ˂̵🍪🍪 （但我[DATE]好想吃粽子⋯傷腦筋） #海納百吃 #大學生 #甜…" at bounding box center [410, 223] width 820 height 447
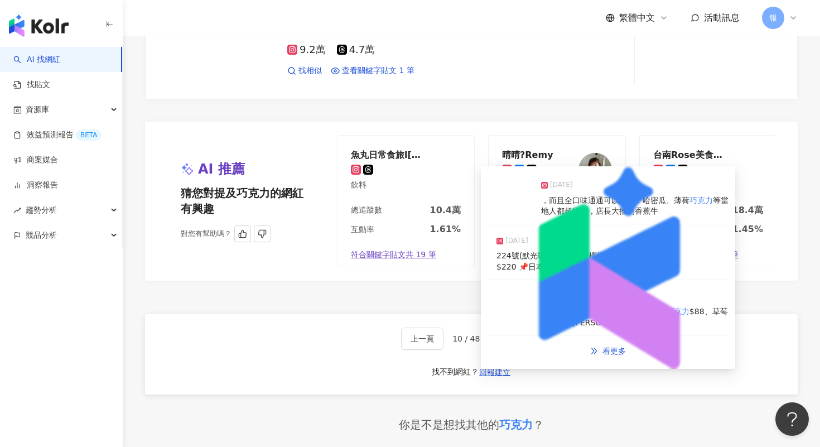
scroll to position [2139, 0]
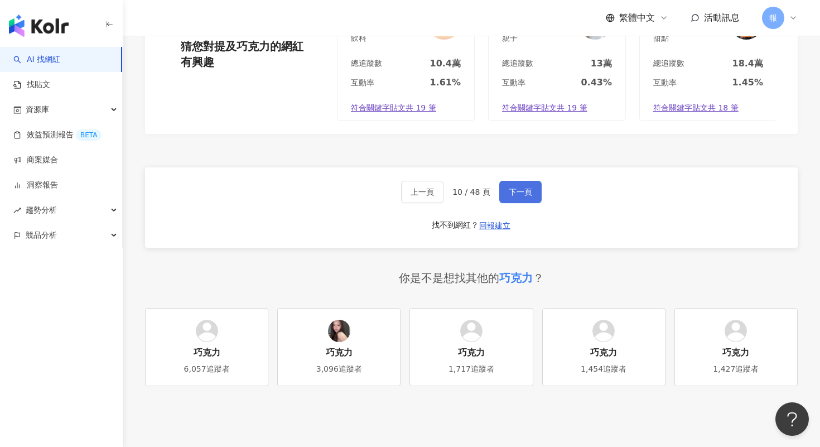
click at [509, 199] on button "下一頁" at bounding box center [520, 192] width 42 height 22
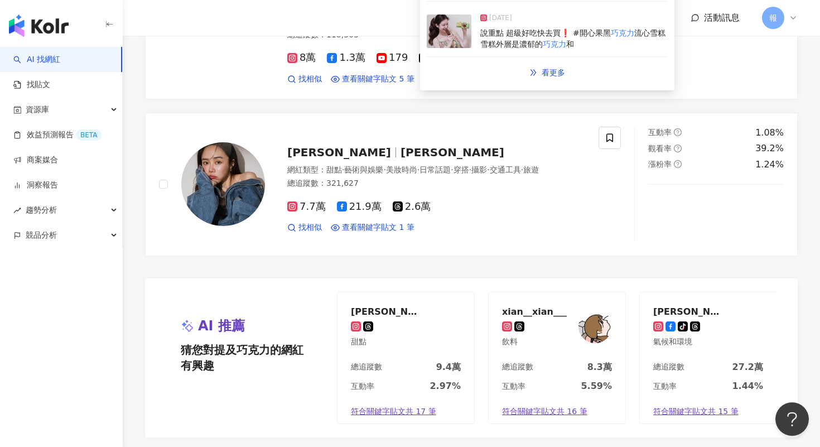
scroll to position [1909, 0]
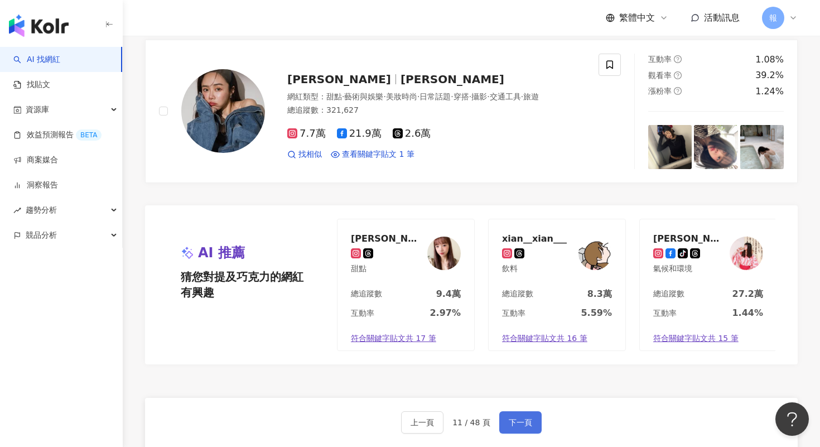
click at [505, 434] on button "下一頁" at bounding box center [520, 422] width 42 height 22
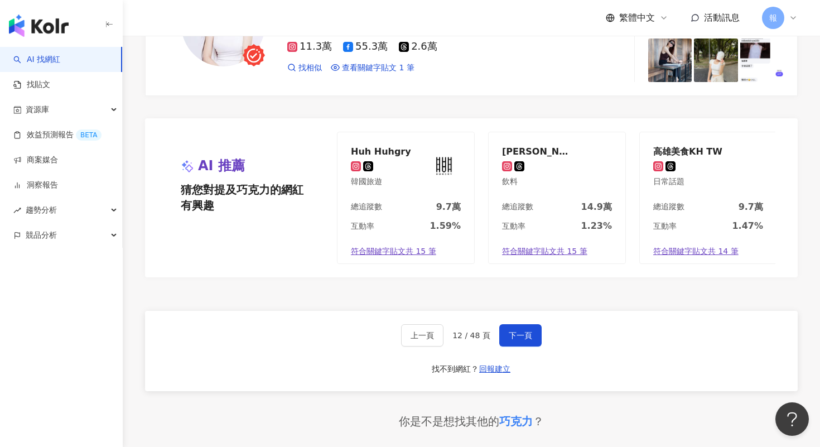
scroll to position [2055, 0]
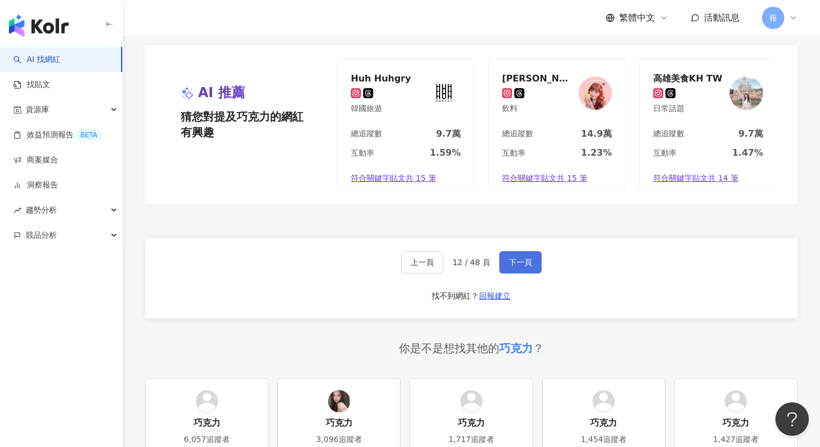
click at [504, 273] on button "下一頁" at bounding box center [520, 262] width 42 height 22
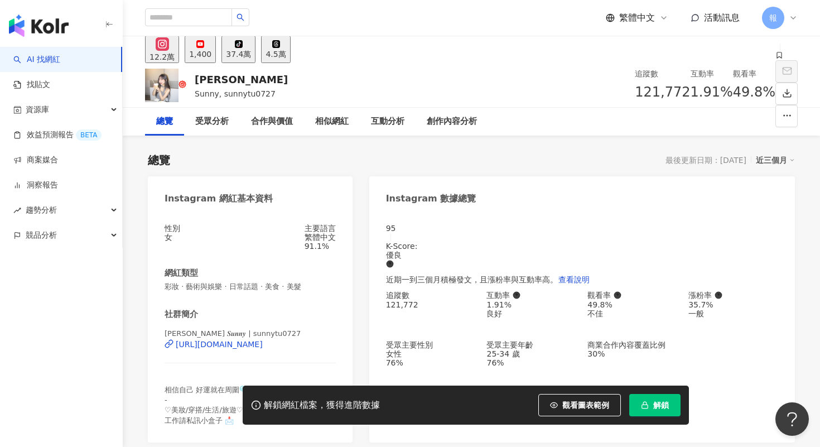
click at [652, 411] on button "解鎖" at bounding box center [654, 405] width 51 height 22
click at [646, 402] on icon "loading" at bounding box center [645, 404] width 9 height 9
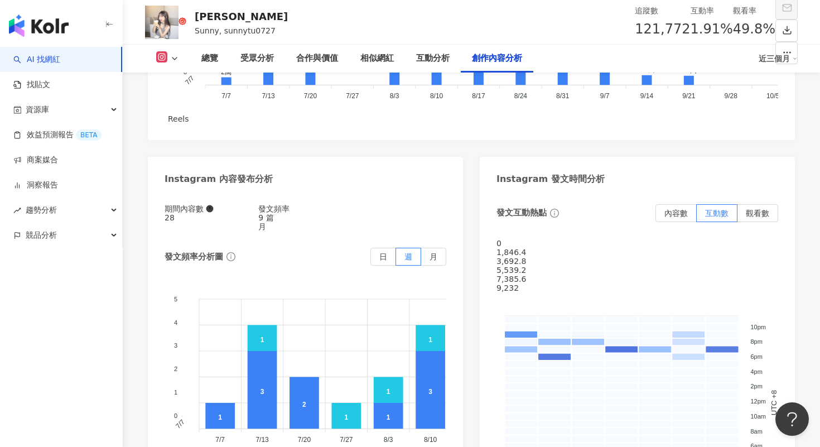
scroll to position [3234, 0]
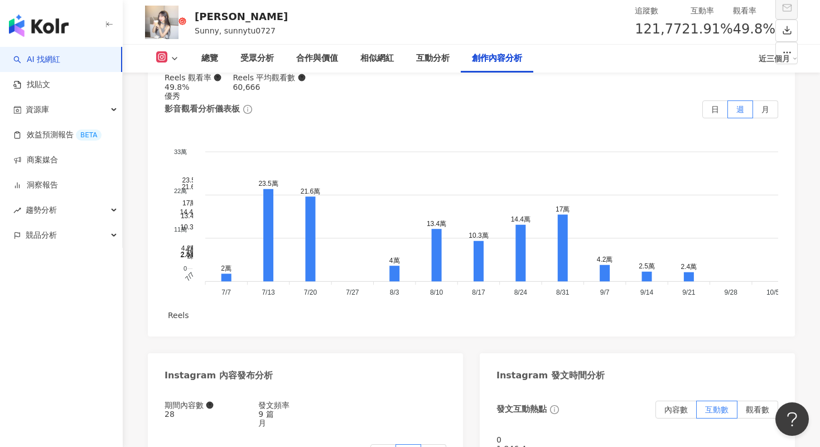
type input "*"
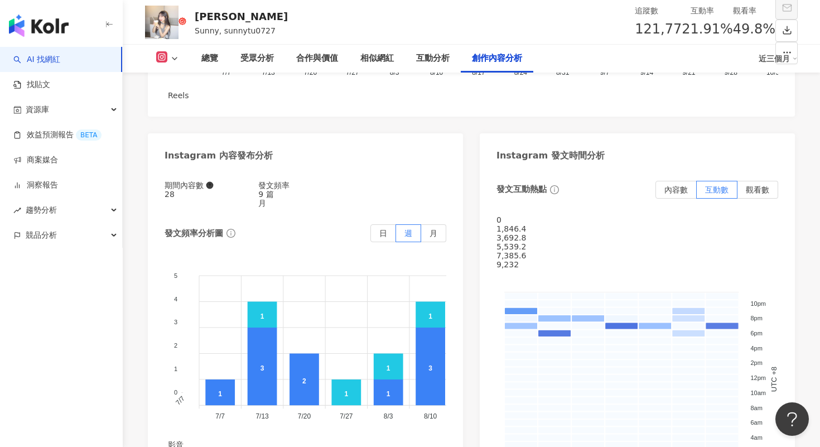
scroll to position [3405, 0]
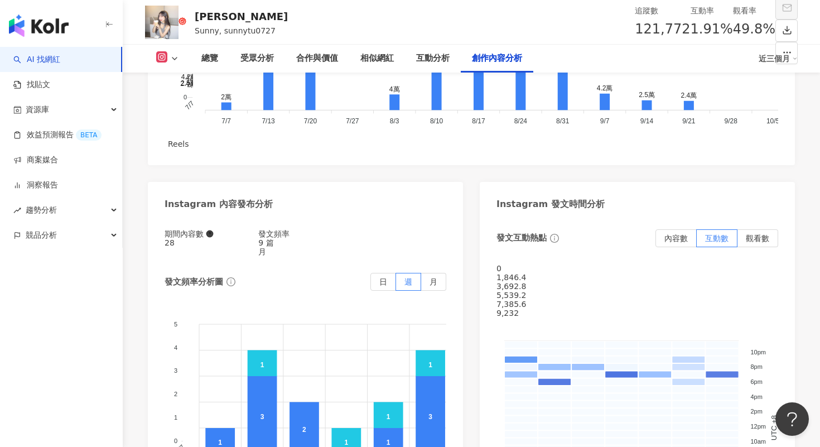
type input "***"
